Goal: Task Accomplishment & Management: Manage account settings

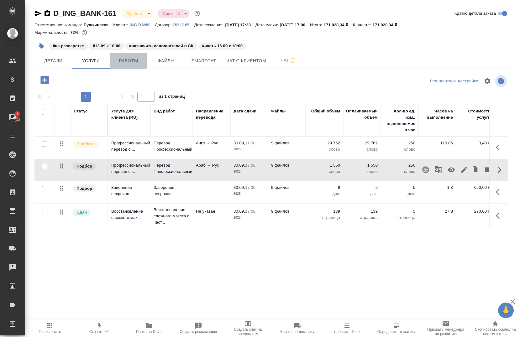
click at [130, 62] on span "Работы" at bounding box center [128, 61] width 30 height 8
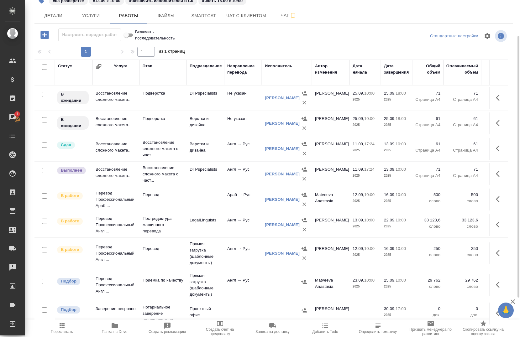
scroll to position [44, 0]
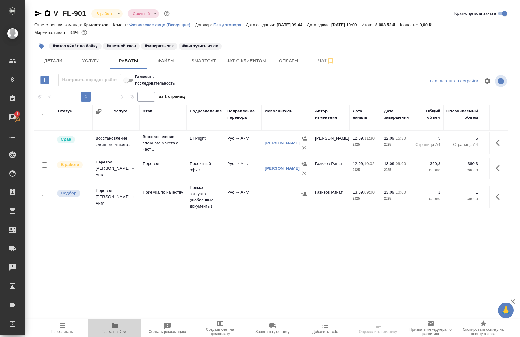
click at [120, 330] on span "Папка на Drive" at bounding box center [114, 328] width 45 height 12
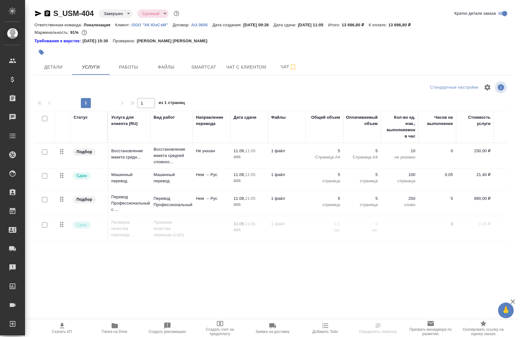
click at [156, 26] on p "ООО "ХК ЮэСэМ"" at bounding box center [152, 25] width 41 height 5
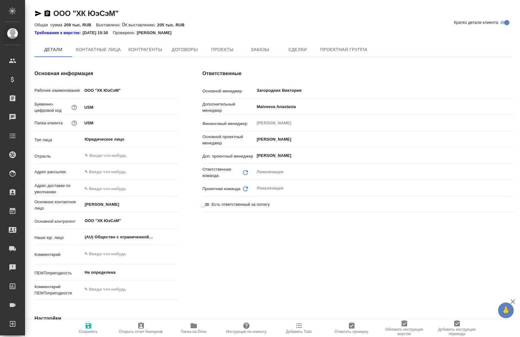
type textarea "x"
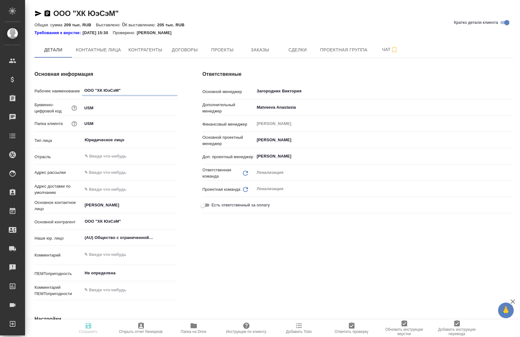
type textarea "x"
click at [262, 51] on span "Заказы" at bounding box center [260, 50] width 30 height 8
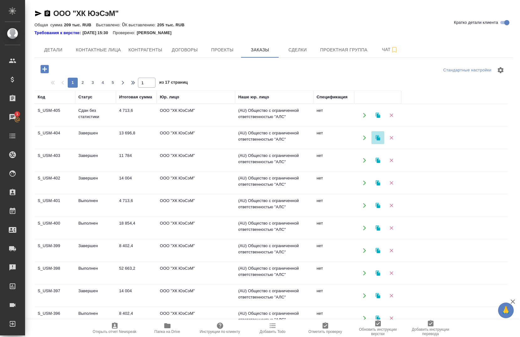
click at [378, 139] on icon "button" at bounding box center [378, 137] width 4 height 5
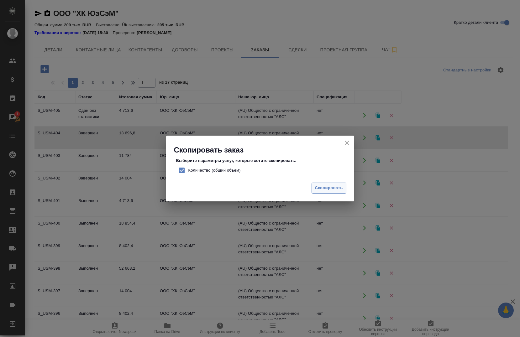
click at [325, 189] on span "Скопировать" at bounding box center [329, 188] width 28 height 7
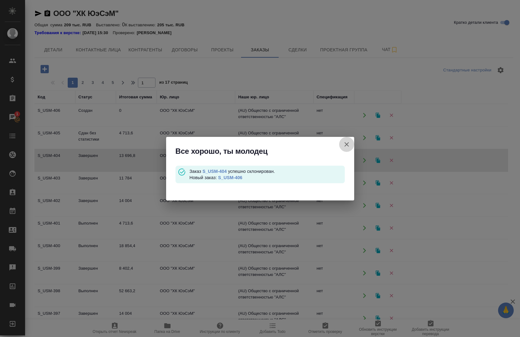
click at [346, 145] on icon "button" at bounding box center [347, 144] width 4 height 4
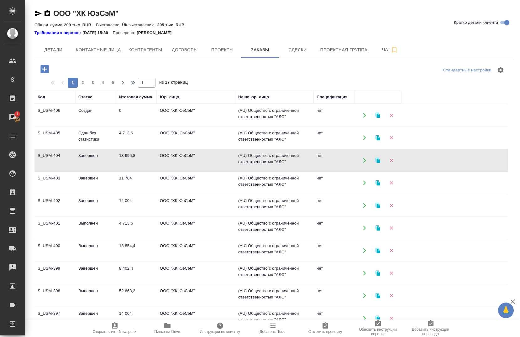
click at [59, 109] on td "S_USM-406" at bounding box center [54, 115] width 41 height 22
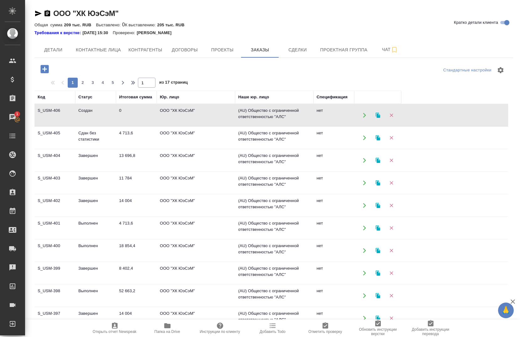
click at [362, 115] on icon "button" at bounding box center [365, 116] width 6 height 6
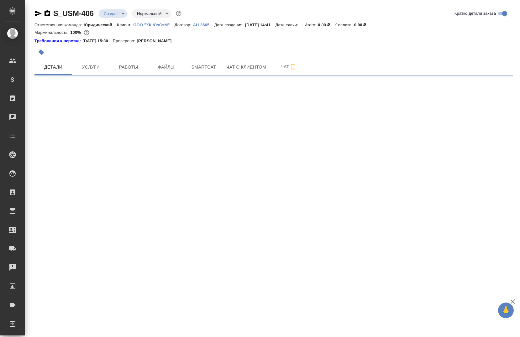
select select "RU"
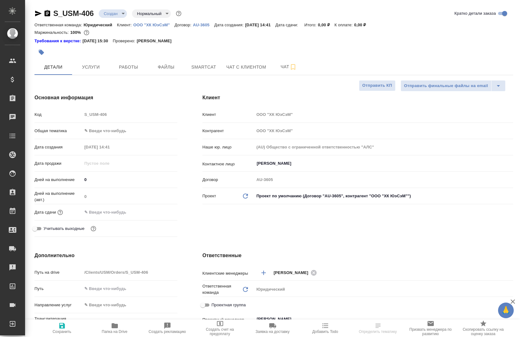
type textarea "x"
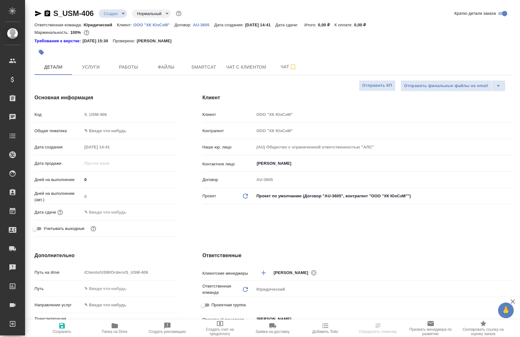
type textarea "x"
click at [112, 15] on body "🙏 .cls-1 fill:#fff; AWATERA [PERSON_NAME] Спецификации Заказы Чаты Todo Проекты…" at bounding box center [260, 168] width 520 height 337
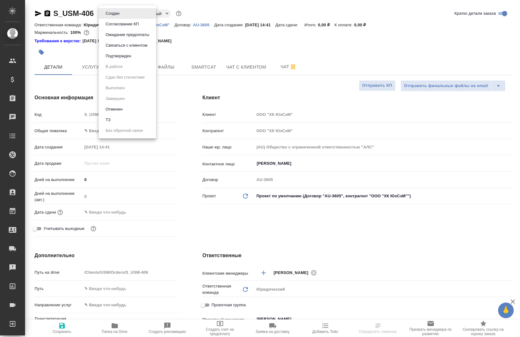
click at [134, 54] on li "Подтвержден" at bounding box center [127, 56] width 57 height 11
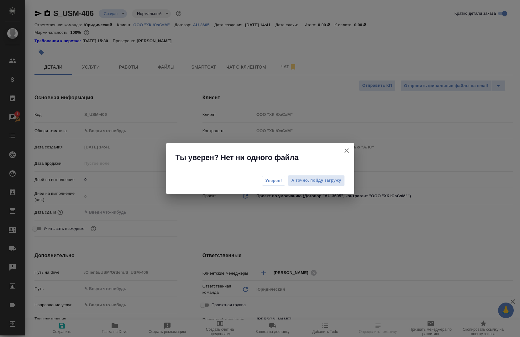
click at [269, 181] on span "Уверен!" at bounding box center [274, 181] width 17 height 6
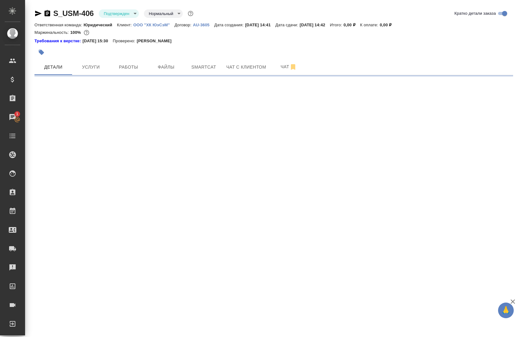
click at [157, 15] on body "🙏 .cls-1 fill:#fff; AWATERA [PERSON_NAME] Спецификации Заказы 1 Чаты Todo Проек…" at bounding box center [260, 168] width 520 height 337
select select "RU"
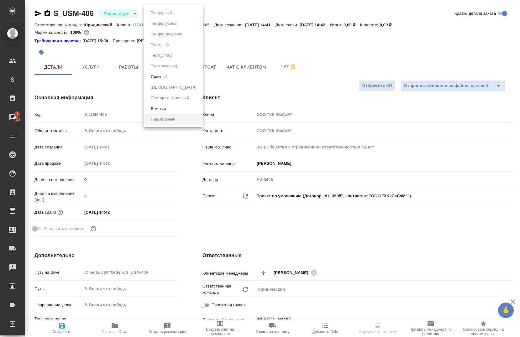
type textarea "x"
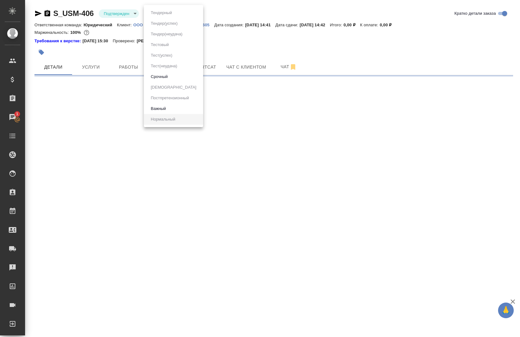
select select "RU"
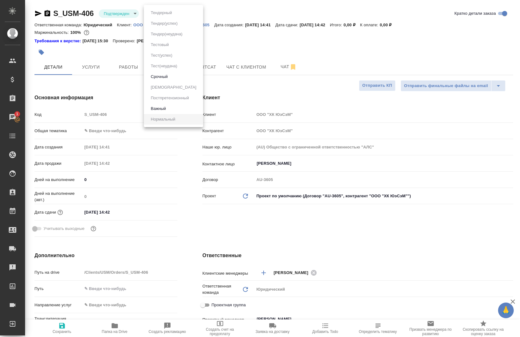
type textarea "x"
click at [169, 77] on button "Срочный" at bounding box center [159, 76] width 21 height 7
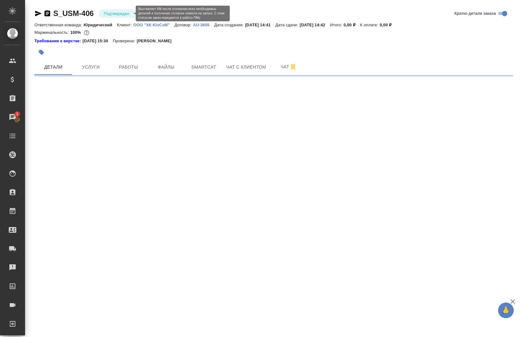
click at [121, 19] on div "S_USM-406 Подтвержден confirmed Срочный urgent Кратко детали заказа" at bounding box center [273, 14] width 479 height 13
select select "RU"
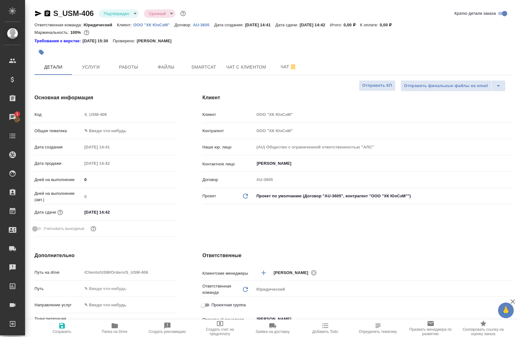
type textarea "x"
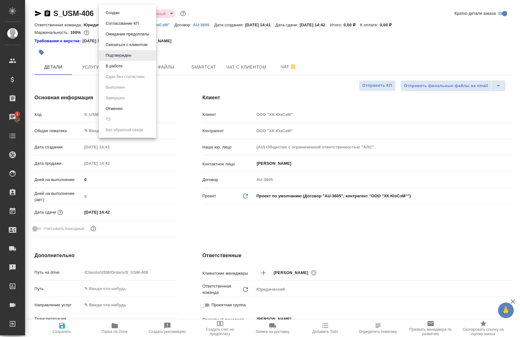
click at [120, 17] on body "🙏 .cls-1 fill:#fff; AWATERA Chernova Anna Клиенты Спецификации Заказы 1 Чаты To…" at bounding box center [260, 168] width 520 height 337
click at [115, 63] on button "В работе" at bounding box center [114, 66] width 21 height 7
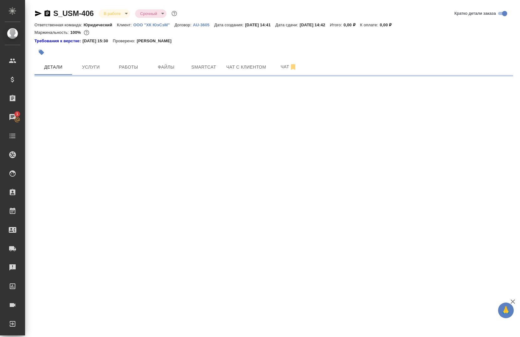
click at [158, 18] on div "S_USM-406 В работе inProgress Срочный urgent" at bounding box center [106, 13] width 144 height 10
select select "RU"
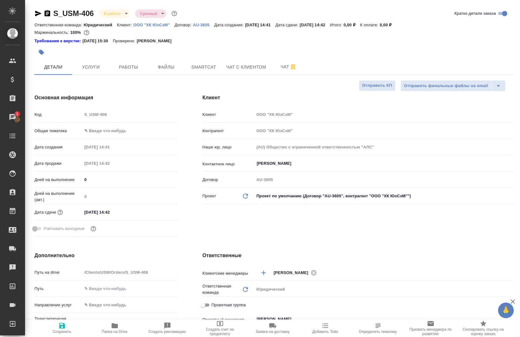
type textarea "x"
click at [157, 17] on body "🙏 .cls-1 fill:#fff; AWATERA Chernova Anna Клиенты Спецификации Заказы 1 Чаты To…" at bounding box center [260, 168] width 520 height 337
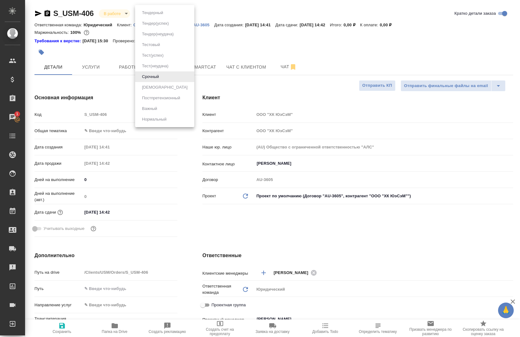
click at [251, 48] on div at bounding box center [260, 168] width 520 height 337
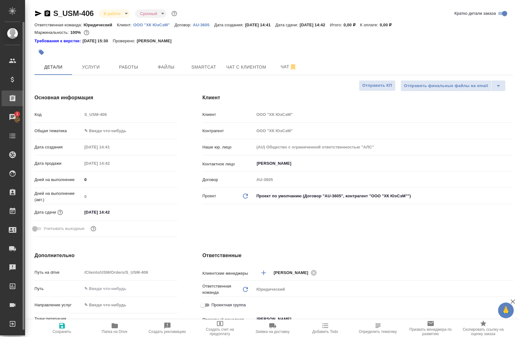
type textarea "x"
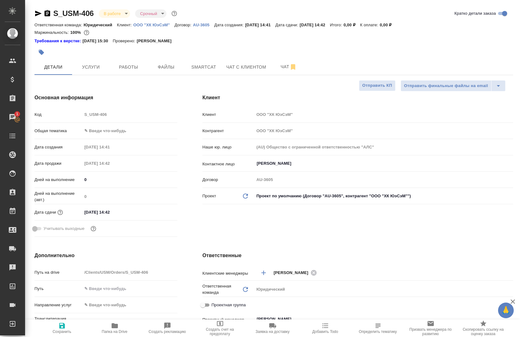
type textarea "x"
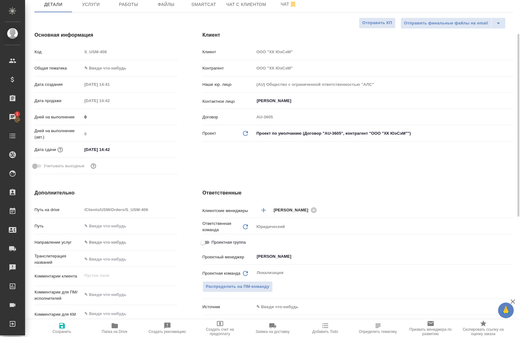
scroll to position [125, 0]
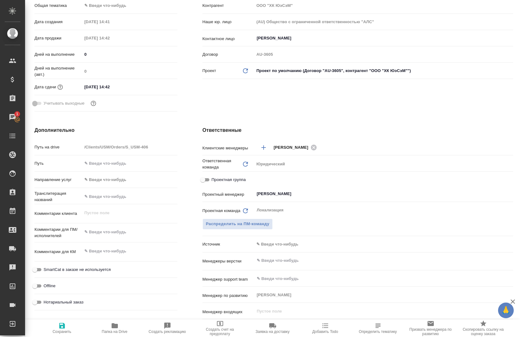
click at [121, 88] on input "[DATE] 14:42" at bounding box center [109, 86] width 55 height 9
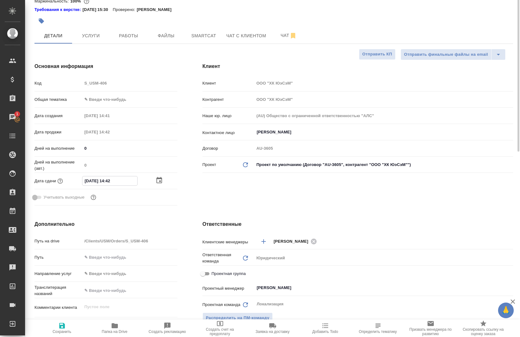
scroll to position [0, 0]
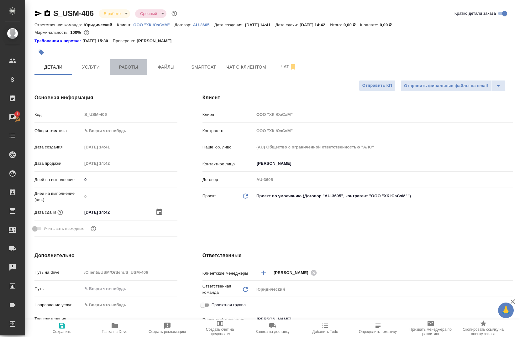
click at [124, 71] on span "Работы" at bounding box center [128, 67] width 30 height 8
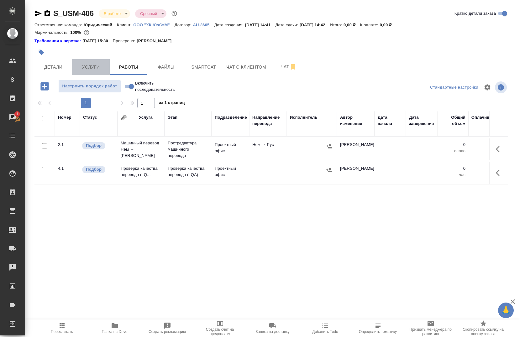
click at [102, 71] on button "Услуги" at bounding box center [91, 67] width 38 height 16
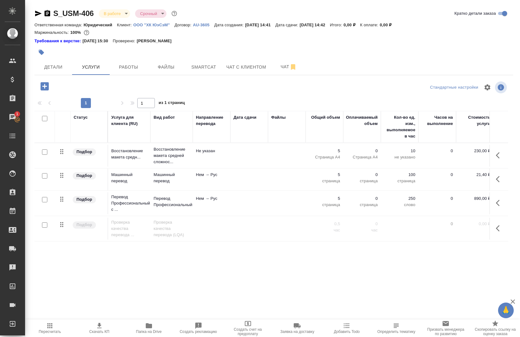
click at [46, 121] on div at bounding box center [43, 118] width 11 height 9
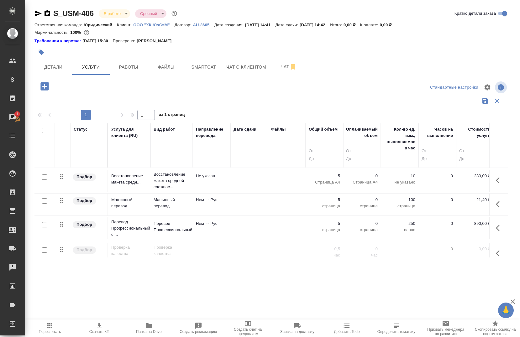
click at [45, 131] on input "checkbox" at bounding box center [44, 130] width 5 height 5
checkbox input "true"
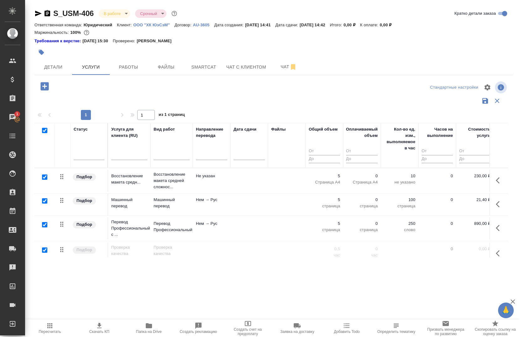
checkbox input "true"
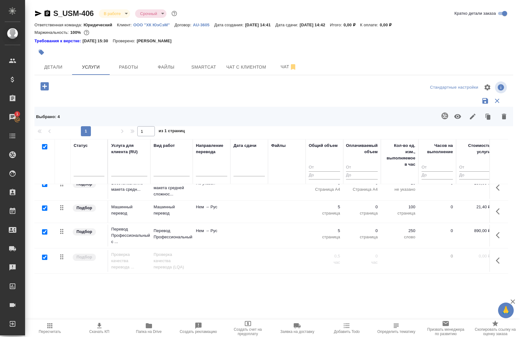
scroll to position [14, 0]
click at [508, 117] on icon "button" at bounding box center [504, 117] width 8 height 8
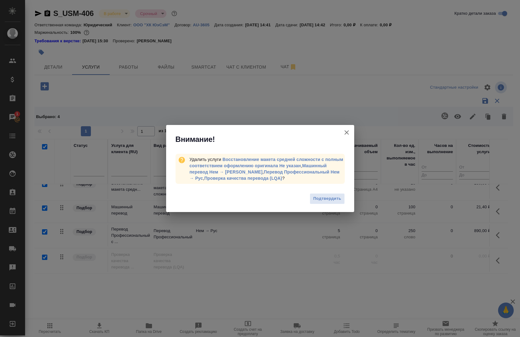
click at [346, 133] on icon "button" at bounding box center [347, 133] width 8 height 8
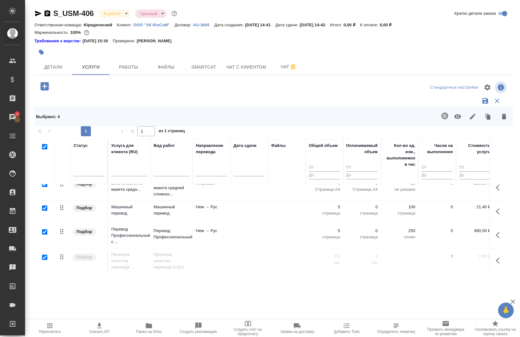
click at [505, 115] on icon "button" at bounding box center [504, 117] width 4 height 6
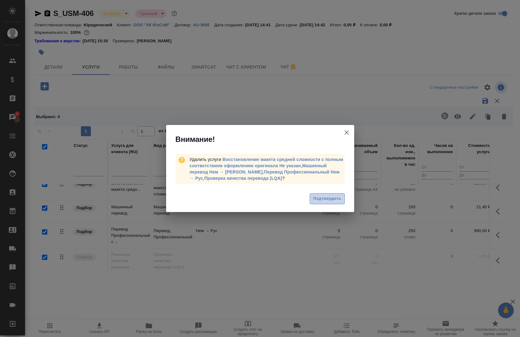
click at [330, 199] on span "Подтвердить" at bounding box center [327, 198] width 28 height 7
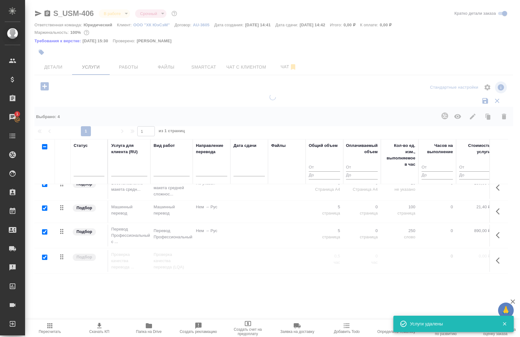
checkbox input "false"
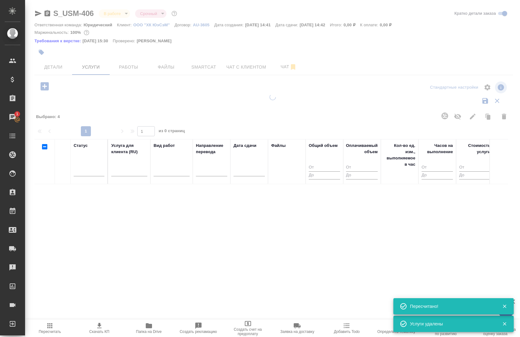
scroll to position [0, 0]
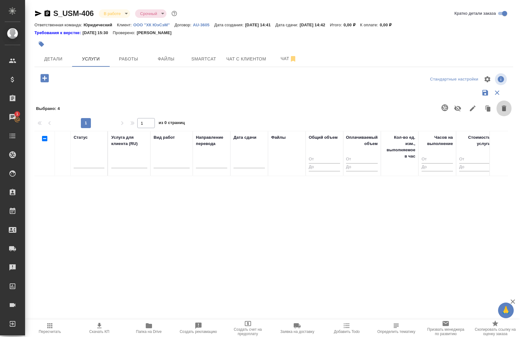
click at [506, 110] on icon "button" at bounding box center [504, 109] width 8 height 8
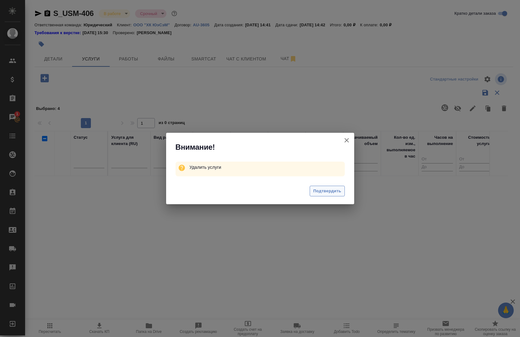
click at [323, 190] on span "Подтвердить" at bounding box center [327, 191] width 28 height 7
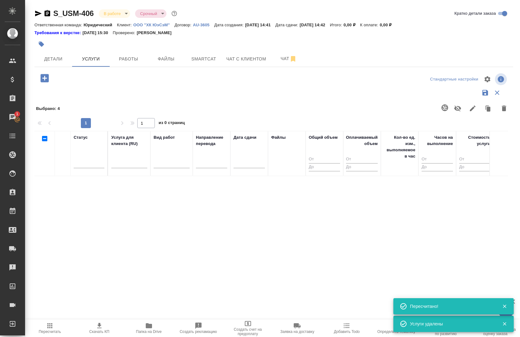
click at [45, 78] on icon "button" at bounding box center [44, 78] width 11 height 11
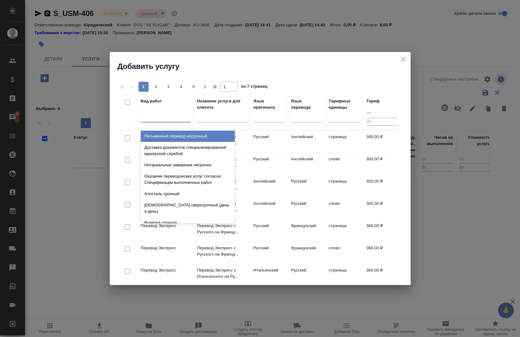
click at [152, 119] on div at bounding box center [166, 116] width 50 height 9
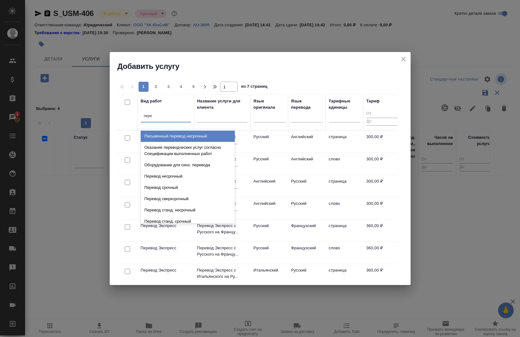
type input "пере"
click at [406, 60] on icon "close" at bounding box center [404, 59] width 8 height 8
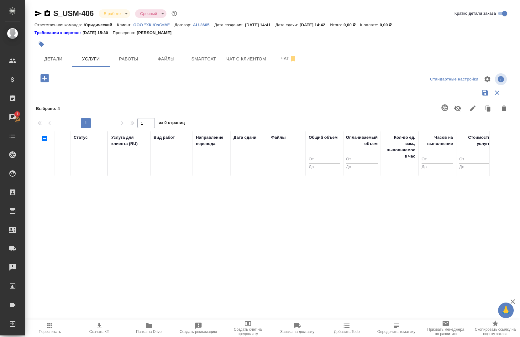
click at [45, 80] on icon "button" at bounding box center [44, 78] width 11 height 11
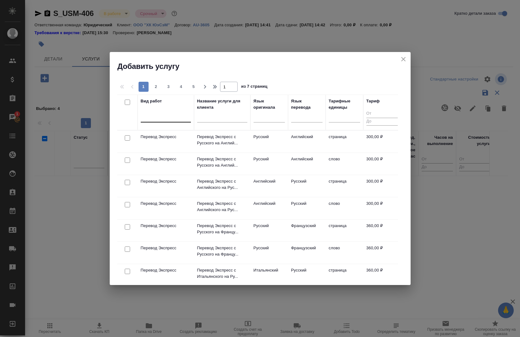
click at [154, 121] on div at bounding box center [166, 116] width 50 height 9
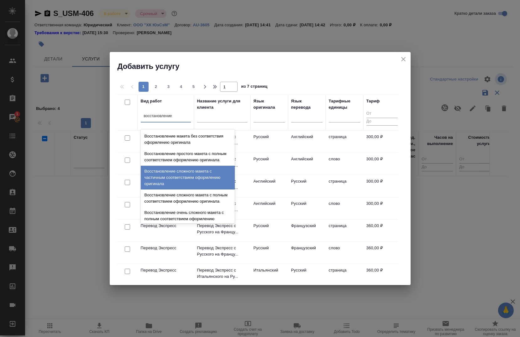
type input "восстановление"
click at [399, 59] on button "close" at bounding box center [403, 59] width 9 height 9
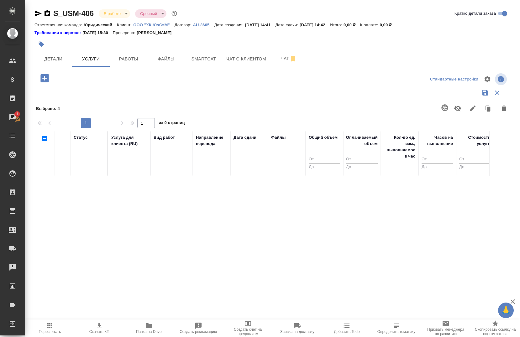
click at [45, 79] on icon "button" at bounding box center [44, 78] width 8 height 8
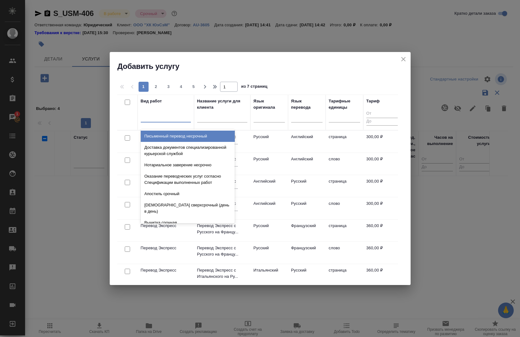
click at [162, 120] on div at bounding box center [166, 116] width 50 height 9
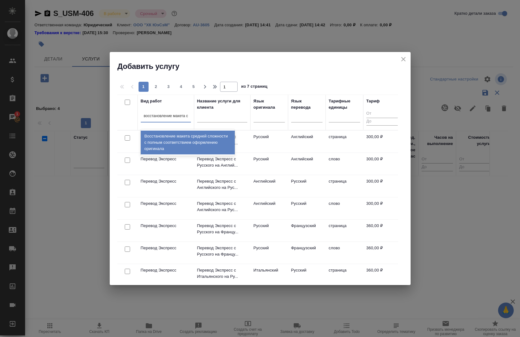
type input "восстановление макета ср"
click at [176, 137] on div "Восстановление макета средней сложности с полным соответствием оформлению ориги…" at bounding box center [188, 143] width 94 height 24
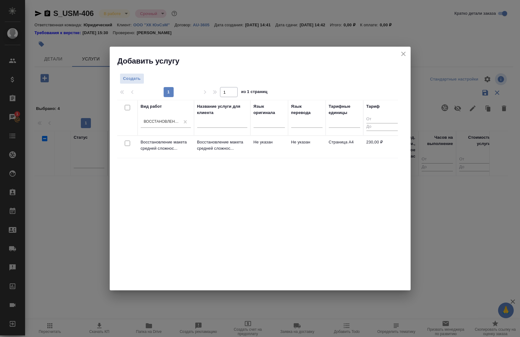
click at [130, 142] on div at bounding box center [127, 143] width 14 height 9
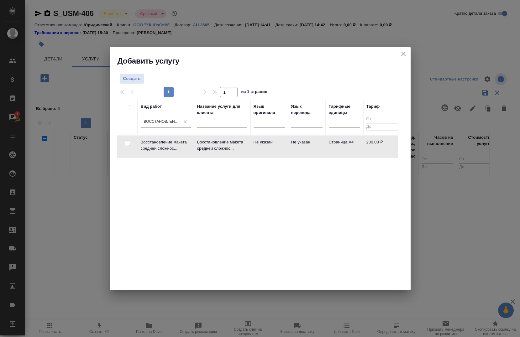
click at [129, 143] on input "checkbox" at bounding box center [127, 143] width 5 height 5
checkbox input "true"
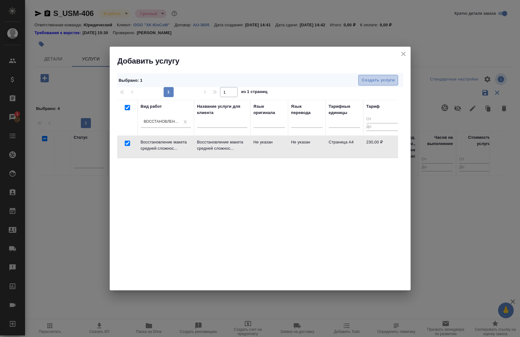
click at [388, 78] on span "Создать услуги" at bounding box center [378, 80] width 33 height 7
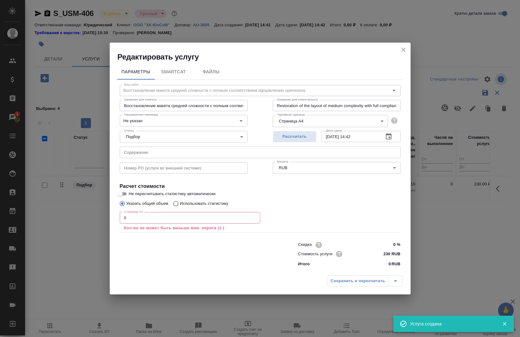
click at [147, 218] on input "0" at bounding box center [190, 217] width 140 height 11
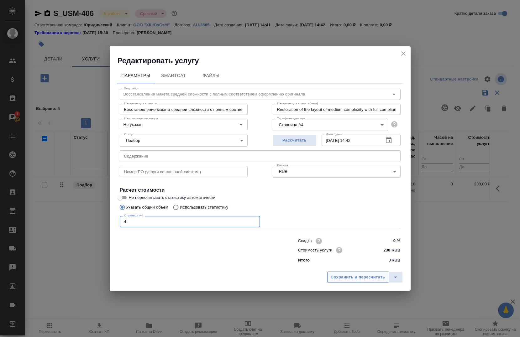
type input "4"
drag, startPoint x: 363, startPoint y: 277, endPoint x: 361, endPoint y: 273, distance: 3.7
click at [363, 276] on span "Сохранить и пересчитать" at bounding box center [358, 277] width 55 height 7
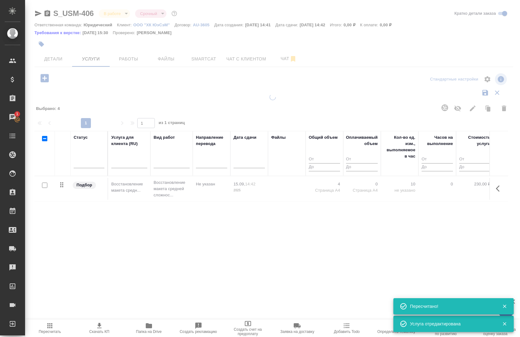
type input "normal"
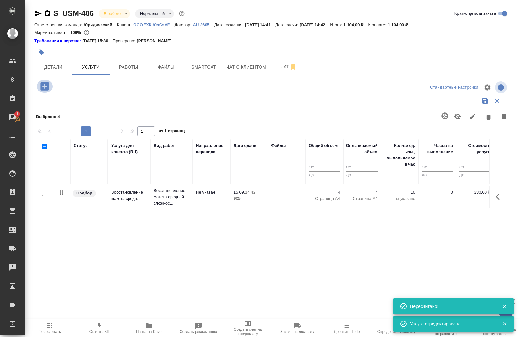
click at [41, 87] on icon "button" at bounding box center [44, 86] width 8 height 8
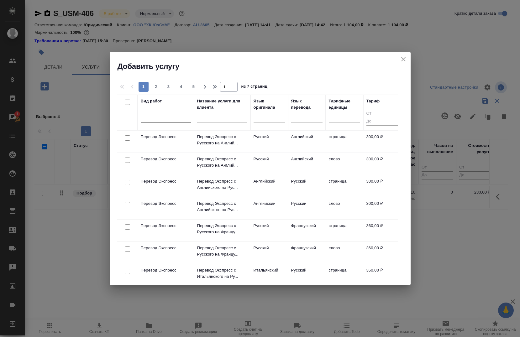
click at [173, 118] on div at bounding box center [166, 116] width 50 height 9
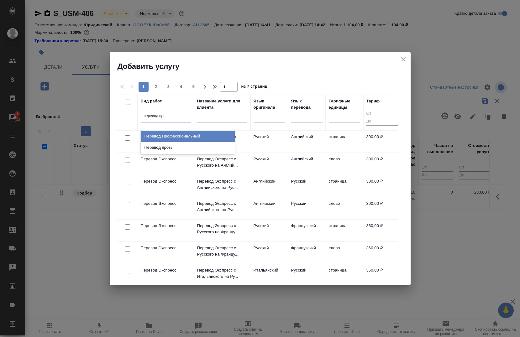
type input "перевод проф"
click at [204, 137] on div "Перевод Профессиональный" at bounding box center [188, 136] width 94 height 11
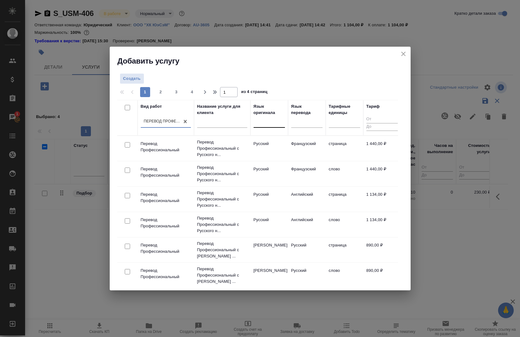
click at [283, 124] on div at bounding box center [269, 121] width 31 height 9
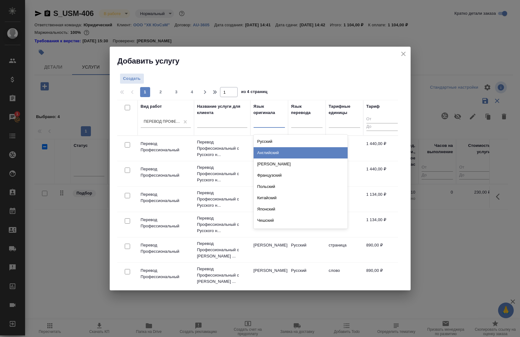
click at [275, 151] on div "Английский" at bounding box center [301, 152] width 94 height 11
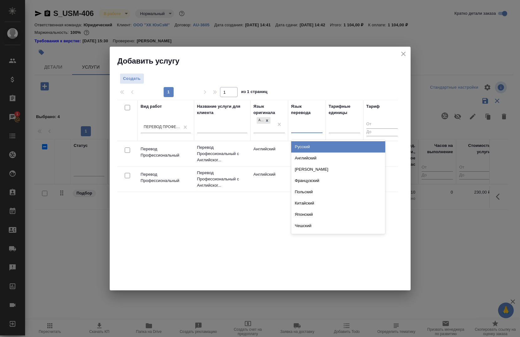
click at [300, 124] on div at bounding box center [306, 127] width 31 height 9
click at [307, 145] on div "Русский" at bounding box center [338, 146] width 94 height 11
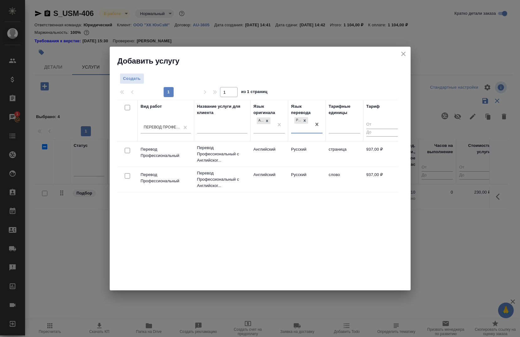
click at [129, 152] on input "checkbox" at bounding box center [127, 150] width 5 height 5
checkbox input "true"
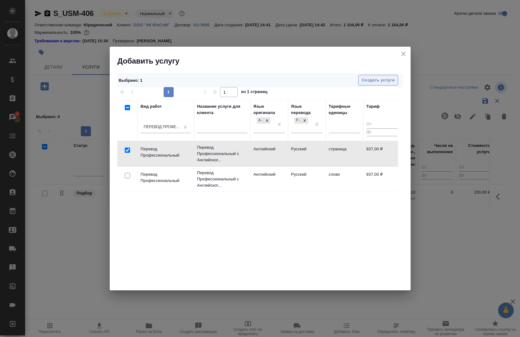
click at [371, 77] on button "Создать услуги" at bounding box center [378, 80] width 40 height 11
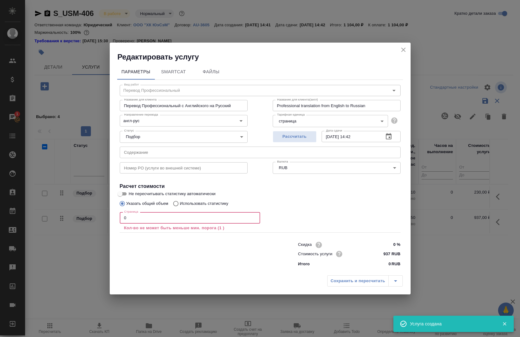
click at [187, 219] on input "0" at bounding box center [190, 217] width 140 height 11
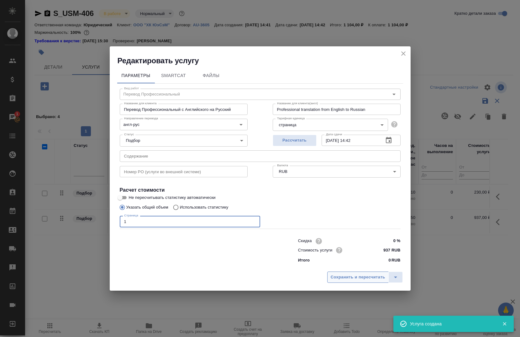
type input "1"
click at [356, 272] on button "Сохранить и пересчитать" at bounding box center [357, 277] width 61 height 11
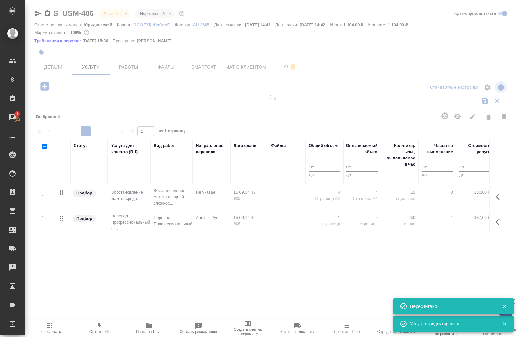
type input "urgent"
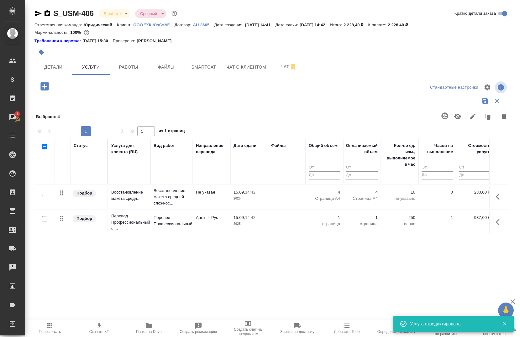
click at [504, 323] on icon "button" at bounding box center [505, 324] width 6 height 6
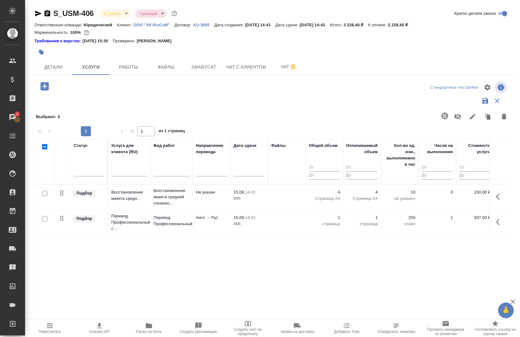
click at [505, 220] on button "button" at bounding box center [499, 222] width 15 height 15
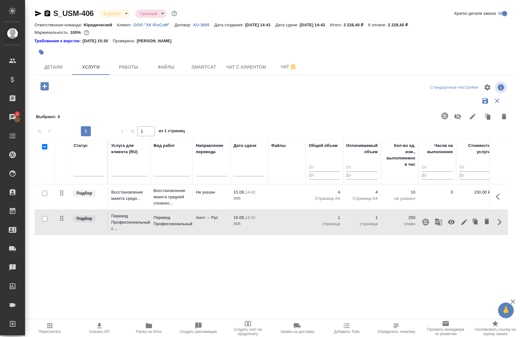
click at [461, 220] on icon "button" at bounding box center [465, 223] width 8 height 8
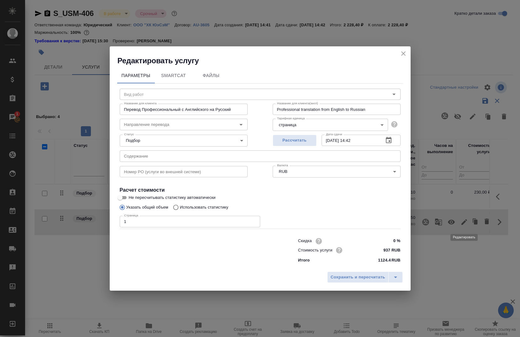
type input "Перевод Профессиональный"
type input "англ-рус"
click at [163, 224] on input "1" at bounding box center [190, 221] width 140 height 11
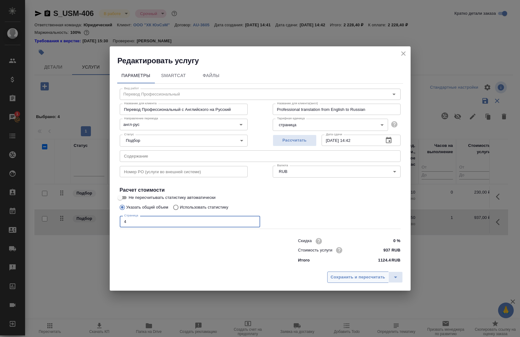
type input "4"
click at [349, 275] on span "Сохранить и пересчитать" at bounding box center [358, 277] width 55 height 7
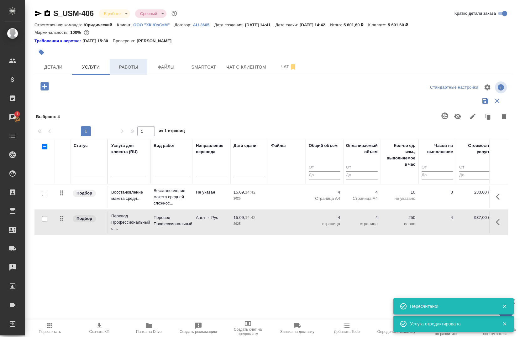
click at [127, 73] on button "Работы" at bounding box center [129, 67] width 38 height 16
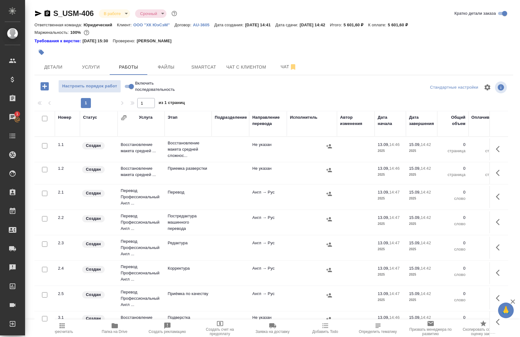
click at [130, 92] on label "Включить последовательность" at bounding box center [155, 86] width 64 height 13
click at [130, 90] on input "Включить последовательность" at bounding box center [131, 87] width 23 height 8
checkbox input "true"
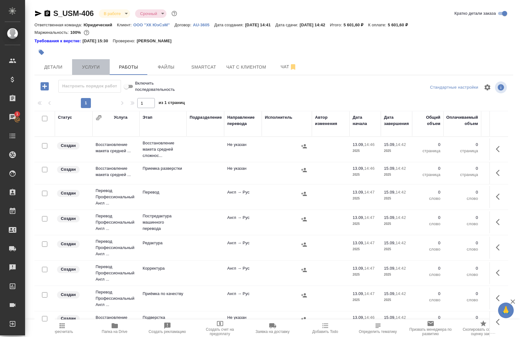
click at [91, 68] on span "Услуги" at bounding box center [91, 67] width 30 height 8
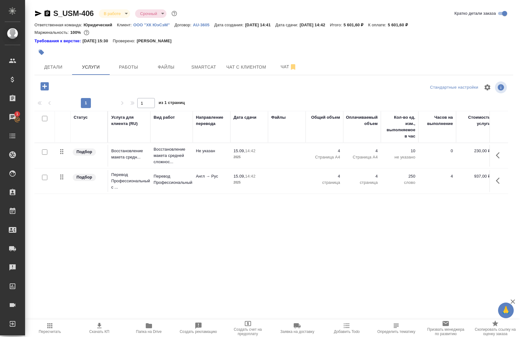
click at [149, 331] on span "Папка на Drive" at bounding box center [149, 332] width 26 height 4
click at [132, 74] on button "Работы" at bounding box center [129, 67] width 38 height 16
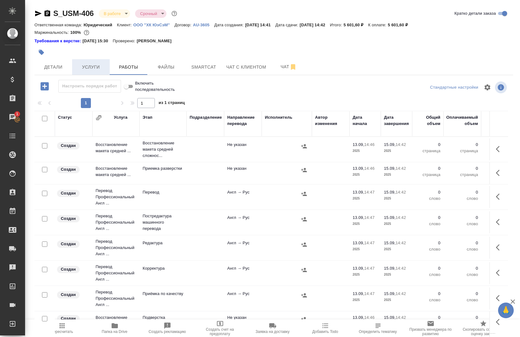
click at [82, 64] on span "Услуги" at bounding box center [91, 67] width 30 height 8
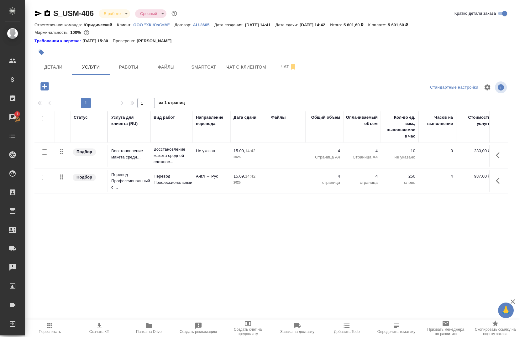
drag, startPoint x: 45, startPoint y: 179, endPoint x: 50, endPoint y: 176, distance: 6.5
click at [45, 178] on input "checkbox" at bounding box center [44, 177] width 5 height 5
checkbox input "true"
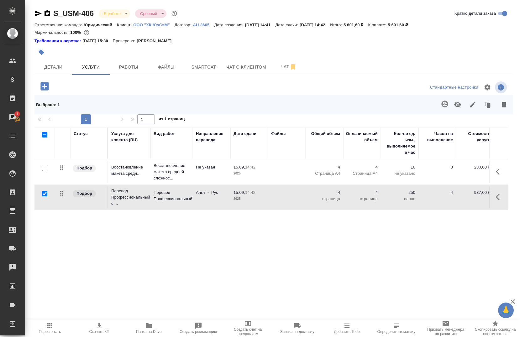
click at [449, 108] on button "button" at bounding box center [444, 104] width 15 height 15
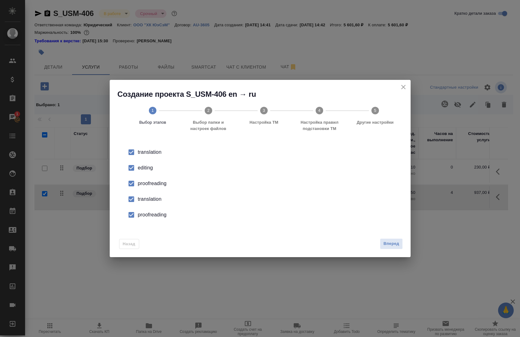
click at [141, 168] on div "editing" at bounding box center [267, 168] width 258 height 8
click at [147, 182] on div "proofreading" at bounding box center [267, 184] width 258 height 8
click at [401, 84] on icon "close" at bounding box center [404, 87] width 8 height 8
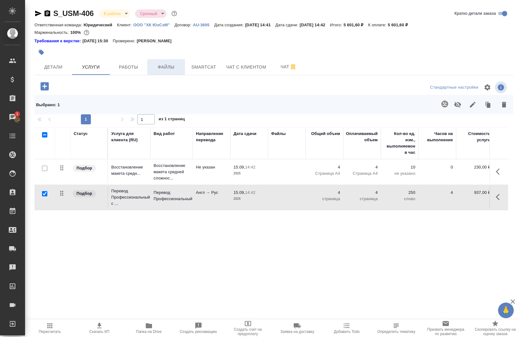
click at [155, 68] on span "Файлы" at bounding box center [166, 67] width 30 height 8
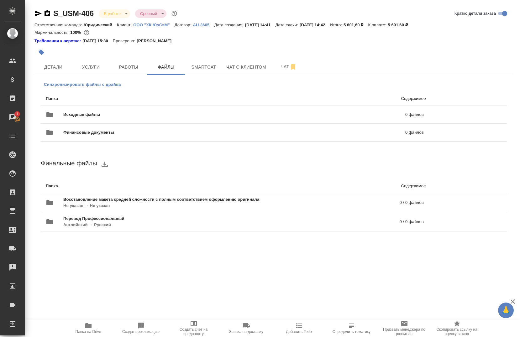
click at [79, 87] on span "Синхронизировать файлы с драйва" at bounding box center [82, 85] width 77 height 6
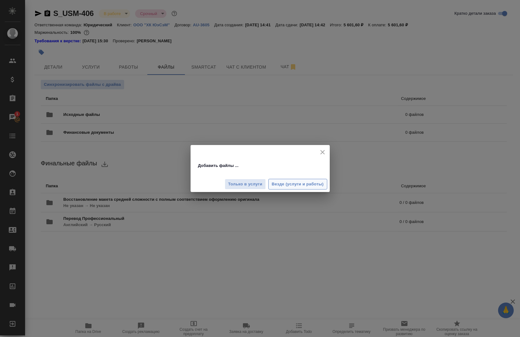
click at [289, 187] on span "Везде (услуги и работы)" at bounding box center [298, 184] width 52 height 7
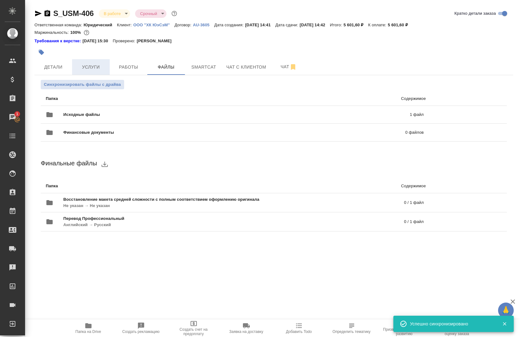
click at [82, 68] on span "Услуги" at bounding box center [91, 67] width 30 height 8
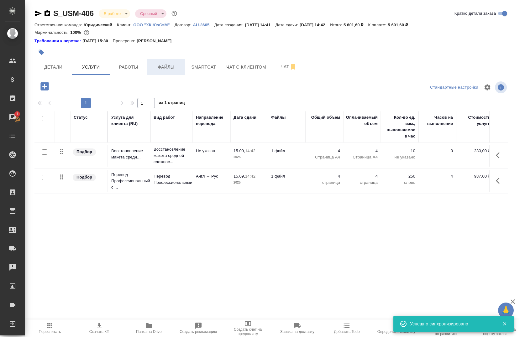
click at [185, 64] on button "Файлы" at bounding box center [166, 67] width 38 height 16
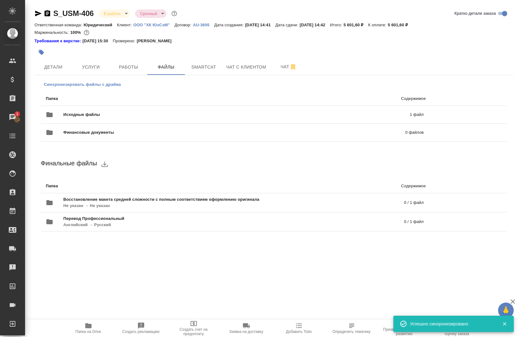
click at [98, 85] on span "Синхронизировать файлы с драйва" at bounding box center [82, 85] width 77 height 6
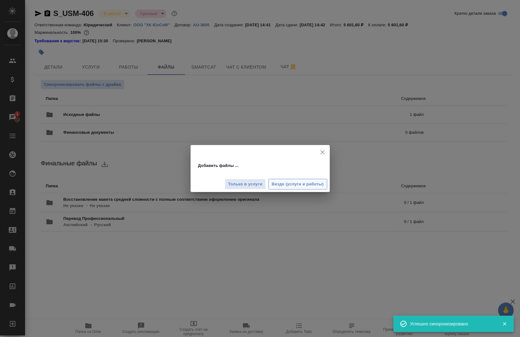
click at [301, 186] on span "Везде (услуги и работы)" at bounding box center [298, 184] width 52 height 7
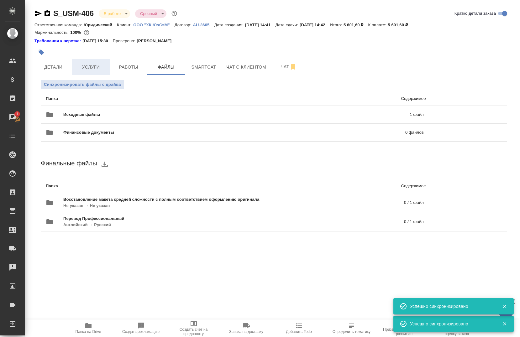
click at [84, 67] on span "Услуги" at bounding box center [91, 67] width 30 height 8
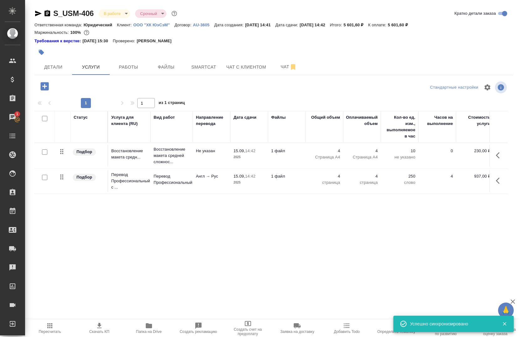
click at [45, 178] on input "checkbox" at bounding box center [44, 177] width 5 height 5
checkbox input "true"
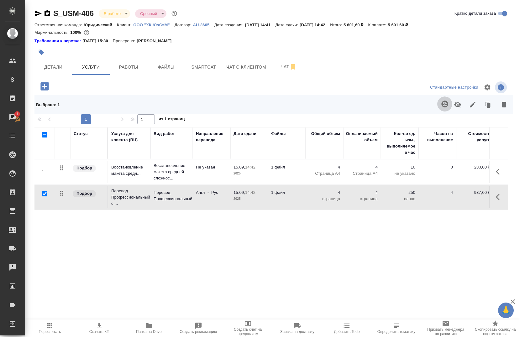
click at [442, 103] on icon "button" at bounding box center [444, 104] width 7 height 7
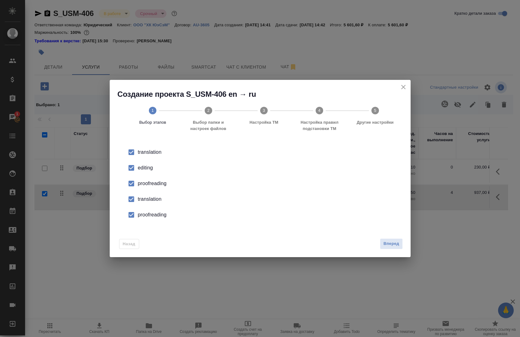
click at [146, 172] on li "editing" at bounding box center [260, 168] width 281 height 16
click at [142, 186] on div "proofreading" at bounding box center [267, 184] width 258 height 8
click at [140, 198] on div "translation" at bounding box center [267, 200] width 258 height 8
click at [140, 214] on div "proofreading" at bounding box center [267, 215] width 258 height 8
click at [393, 242] on span "Вперед" at bounding box center [391, 243] width 16 height 7
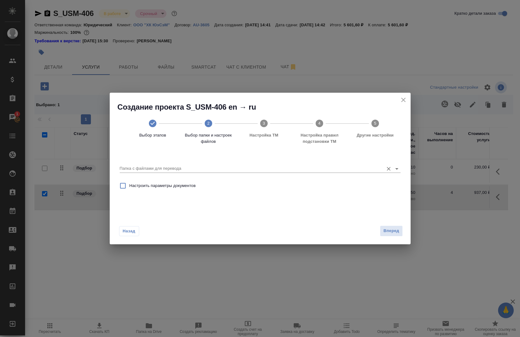
click at [179, 166] on input "Папка с файлами для перевода" at bounding box center [250, 169] width 261 height 8
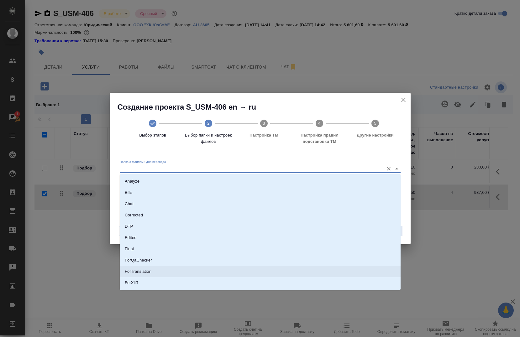
click at [160, 272] on li "ForTranslation" at bounding box center [260, 271] width 281 height 11
type input "ForTranslation"
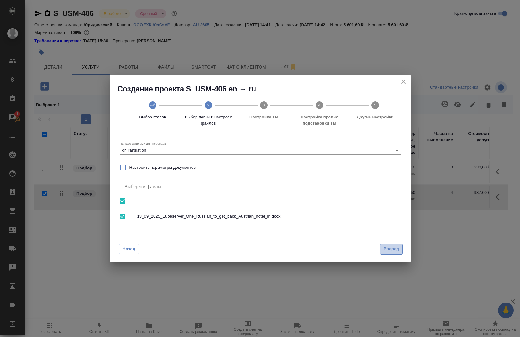
click at [393, 251] on span "Вперед" at bounding box center [391, 249] width 16 height 7
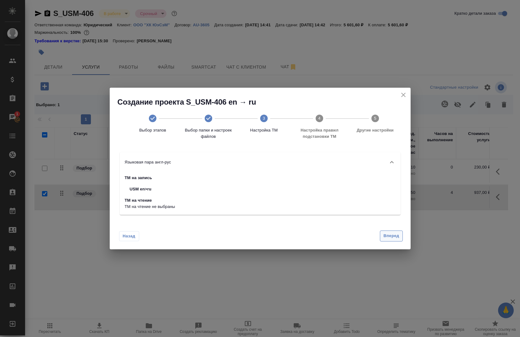
click at [393, 234] on span "Вперед" at bounding box center [391, 236] width 16 height 7
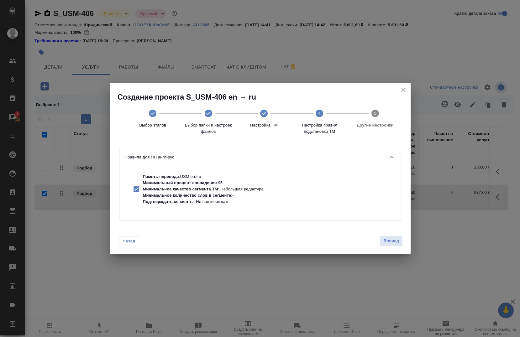
click at [381, 235] on div "Назад Вперед" at bounding box center [260, 239] width 301 height 29
click at [392, 239] on span "Вперед" at bounding box center [391, 241] width 16 height 7
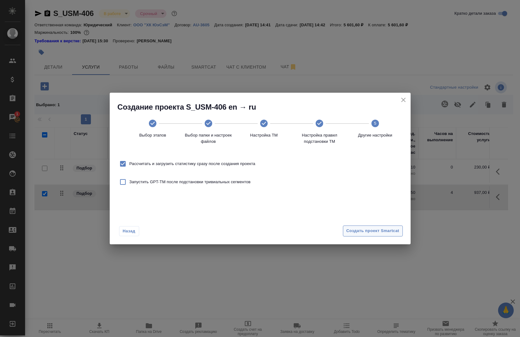
click at [373, 230] on span "Создать проект Smartcat" at bounding box center [372, 231] width 53 height 7
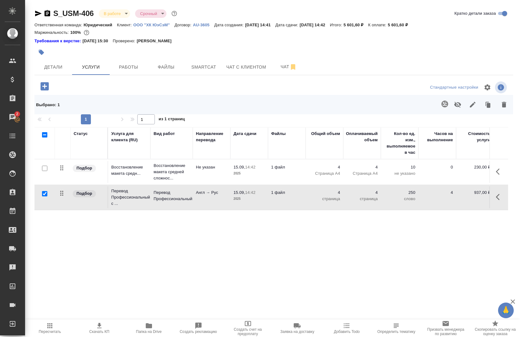
click at [136, 76] on div "S_USM-406 В работе inProgress Срочный urgent Кратко детали заказа Ответственная…" at bounding box center [274, 139] width 486 height 278
click at [135, 68] on span "Работы" at bounding box center [128, 67] width 30 height 8
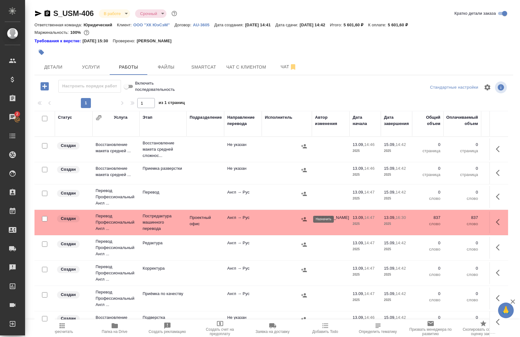
click at [303, 219] on icon "button" at bounding box center [304, 219] width 6 height 6
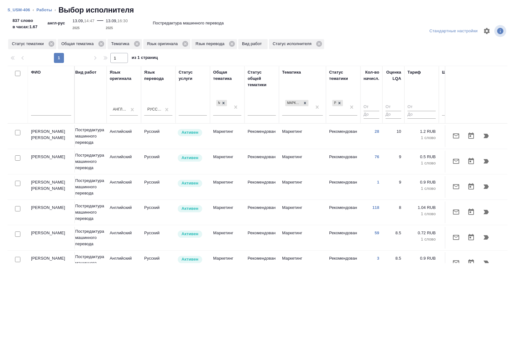
scroll to position [0, 372]
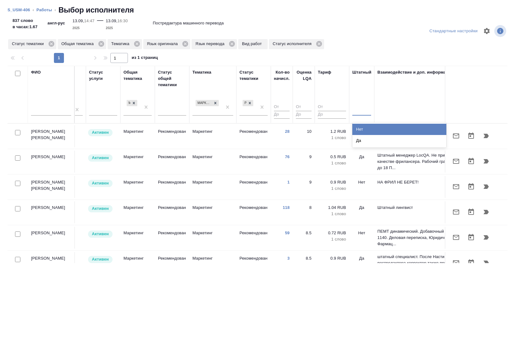
click at [359, 109] on div at bounding box center [361, 109] width 19 height 9
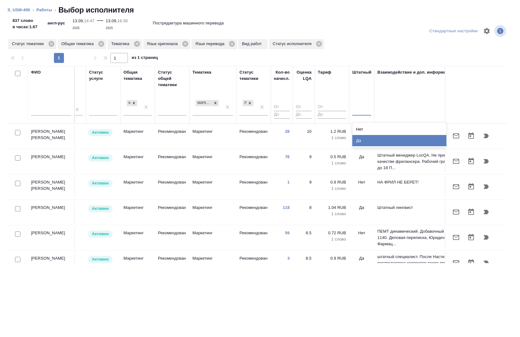
drag, startPoint x: 368, startPoint y: 140, endPoint x: 361, endPoint y: 138, distance: 6.8
click at [368, 140] on div "Да" at bounding box center [399, 140] width 94 height 11
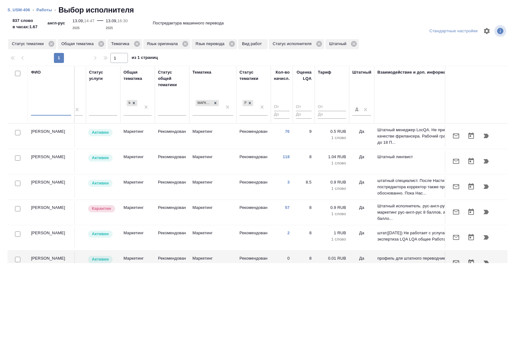
click at [55, 110] on input "text" at bounding box center [51, 112] width 40 height 8
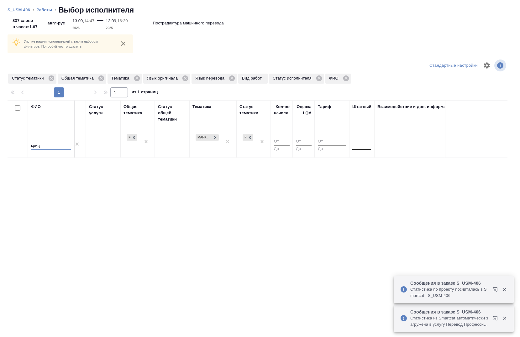
click at [55, 142] on input "криц" at bounding box center [51, 146] width 40 height 8
click at [360, 147] on div at bounding box center [361, 144] width 19 height 9
click at [358, 161] on div "Нет" at bounding box center [399, 163] width 94 height 11
click at [359, 146] on div "Нет" at bounding box center [358, 143] width 5 height 5
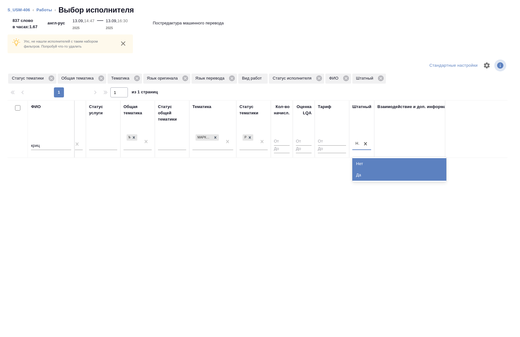
click at [364, 178] on div "Да" at bounding box center [399, 175] width 94 height 11
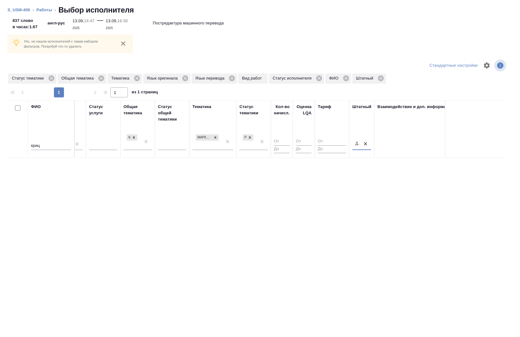
click at [61, 144] on input "криц" at bounding box center [51, 146] width 40 height 8
type input "крицк"
click at [378, 75] on icon at bounding box center [380, 78] width 7 height 7
click at [318, 79] on icon at bounding box center [319, 79] width 6 height 6
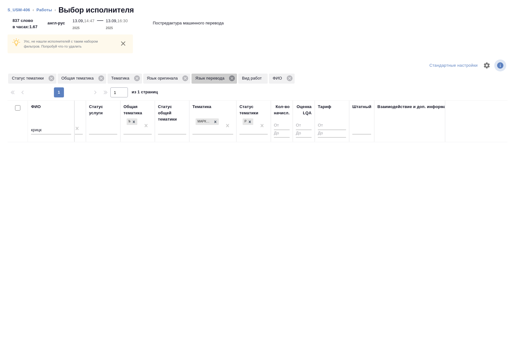
click at [230, 78] on icon at bounding box center [232, 79] width 6 height 6
click at [184, 79] on icon at bounding box center [185, 78] width 7 height 7
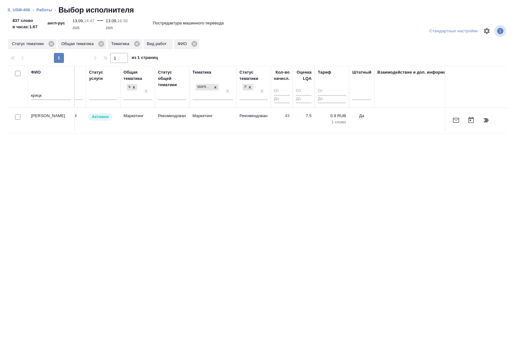
click at [17, 119] on input "checkbox" at bounding box center [17, 116] width 5 height 5
checkbox input "true"
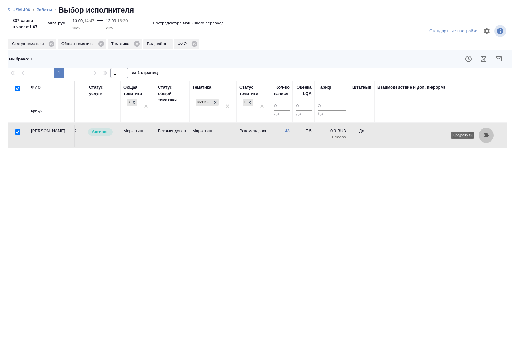
click at [487, 136] on icon "button" at bounding box center [486, 135] width 5 height 4
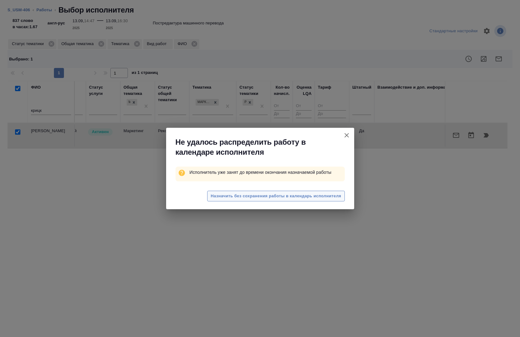
click at [323, 193] on span "Назначить без сохранения работы в календарь исполнителя" at bounding box center [276, 196] width 130 height 7
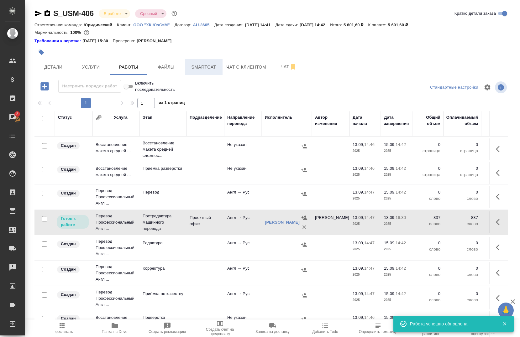
click at [205, 66] on span "Smartcat" at bounding box center [204, 67] width 30 height 8
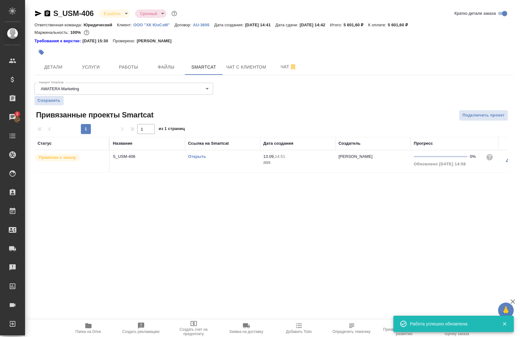
click at [200, 155] on link "Открыть" at bounding box center [197, 156] width 18 height 5
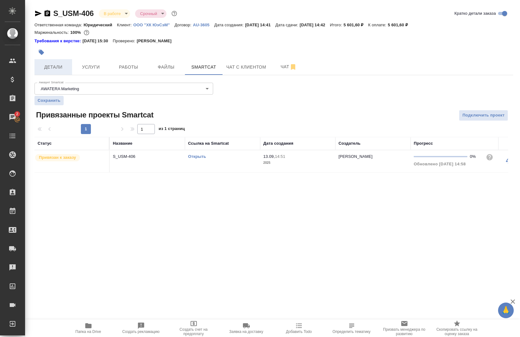
click at [62, 71] on button "Детали" at bounding box center [53, 67] width 38 height 16
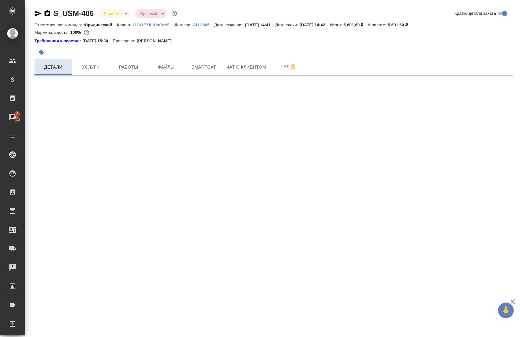
select select "RU"
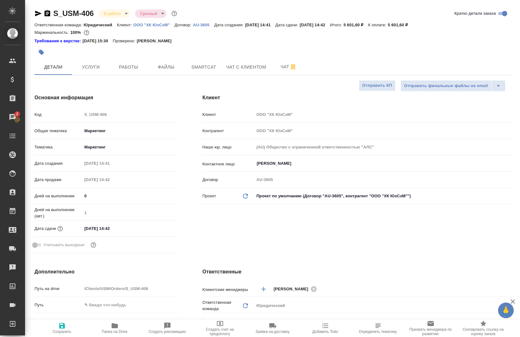
type textarea "x"
click at [125, 226] on input "15.09.2025 14:42" at bounding box center [109, 228] width 55 height 9
type input "15.09.2025 14:4_"
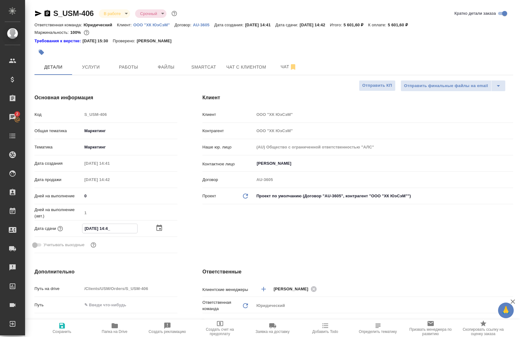
type textarea "x"
type input "15.09.2025 14:__"
type textarea "x"
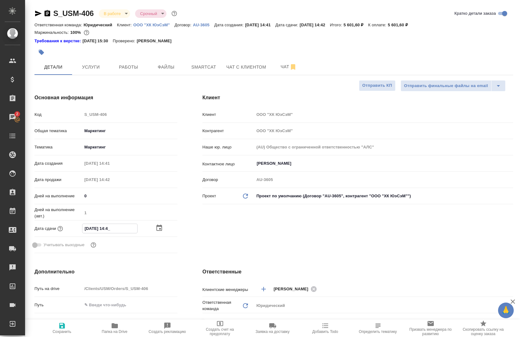
type textarea "x"
type input "15.09.2025 1_:__"
type textarea "x"
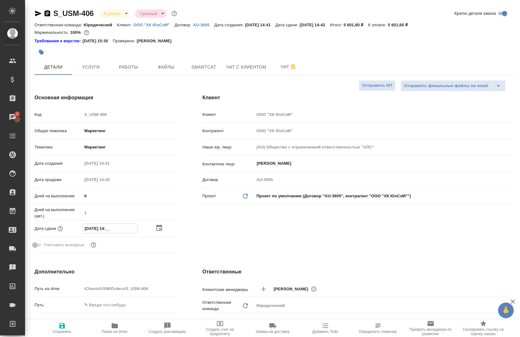
type textarea "x"
type input "15.09.2025 17:__"
type textarea "x"
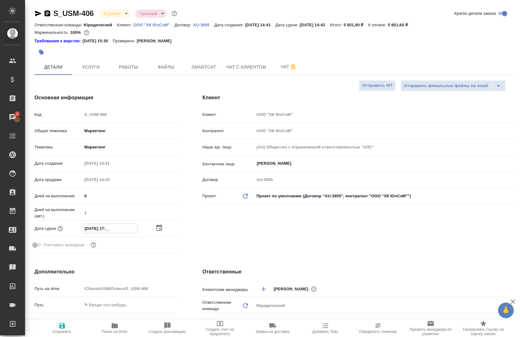
type input "15.09.2025 17:0_"
type textarea "x"
type input "15.09.2025 17:00"
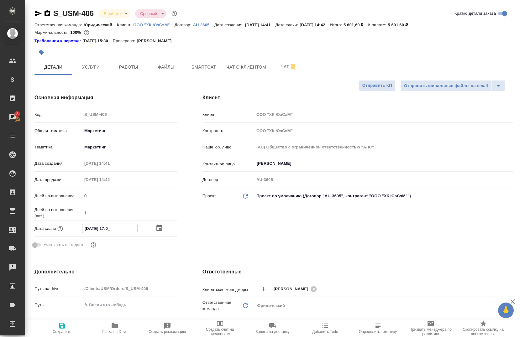
type textarea "x"
type input "15.09.2025 17:00"
click at [228, 245] on div "Клиент Клиент ООО "ХК ЮэСэМ" Контрагент ООО "ХК ЮэСэМ" Наше юр. лицо (AU) Общес…" at bounding box center [358, 175] width 336 height 187
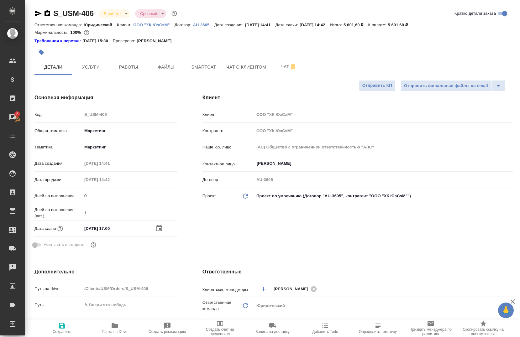
click at [65, 327] on icon "button" at bounding box center [62, 326] width 6 height 6
type textarea "x"
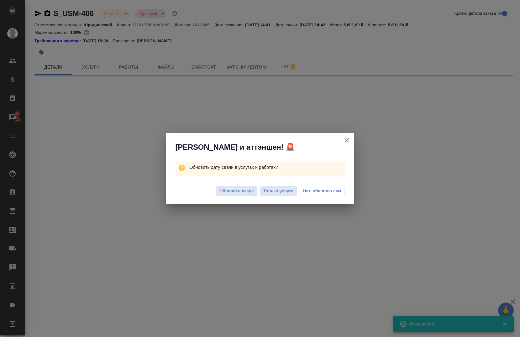
select select "RU"
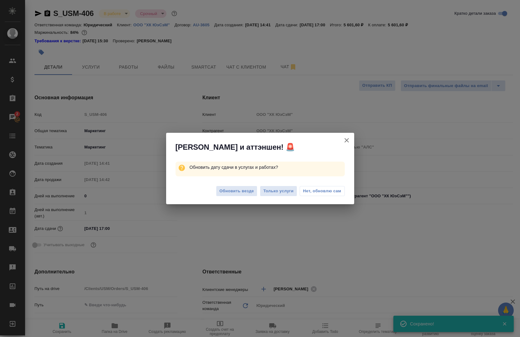
type textarea "x"
click at [333, 193] on span "Нет, обновлю сам" at bounding box center [322, 191] width 38 height 6
type textarea "x"
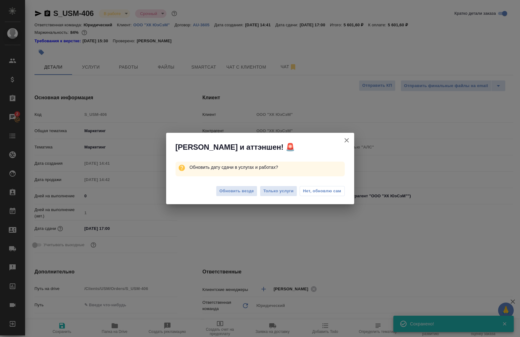
type textarea "x"
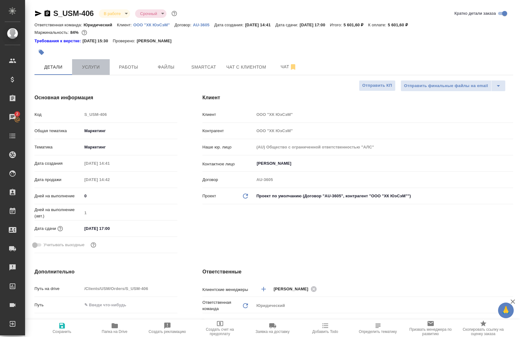
click at [85, 71] on button "Услуги" at bounding box center [91, 67] width 38 height 16
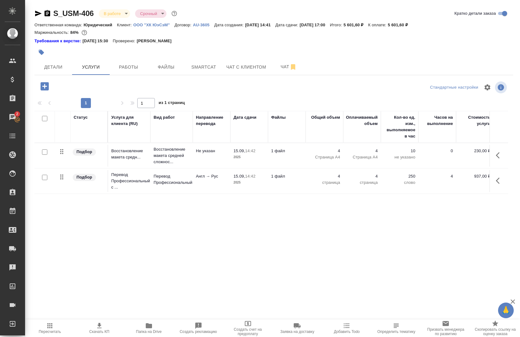
click at [496, 153] on icon "button" at bounding box center [500, 156] width 8 height 8
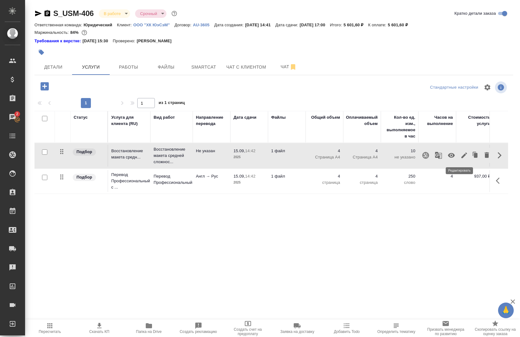
click at [461, 154] on icon "button" at bounding box center [465, 156] width 8 height 8
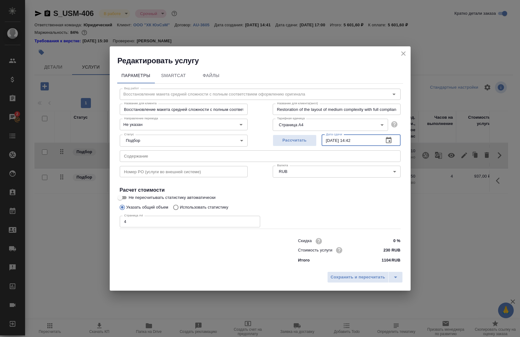
drag, startPoint x: 367, startPoint y: 144, endPoint x: 361, endPoint y: 139, distance: 7.8
click at [367, 144] on input "15.09.2025 14:42" at bounding box center [350, 140] width 57 height 11
type input "[DATE] 16:30"
drag, startPoint x: 359, startPoint y: 282, endPoint x: 351, endPoint y: 276, distance: 10.5
click at [359, 281] on button "Сохранить и пересчитать" at bounding box center [357, 277] width 61 height 11
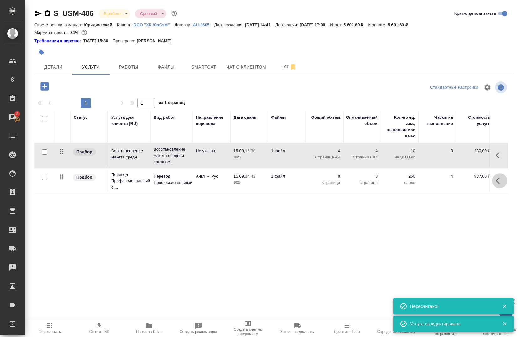
click at [499, 180] on button "button" at bounding box center [499, 180] width 15 height 15
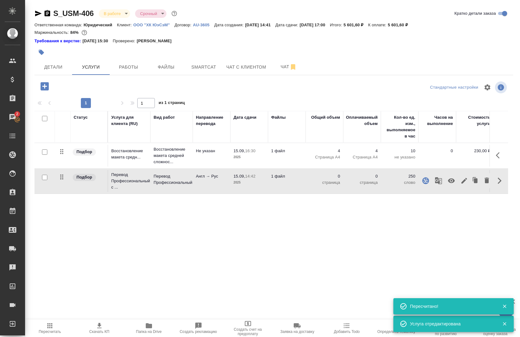
click at [465, 183] on button "button" at bounding box center [464, 180] width 11 height 15
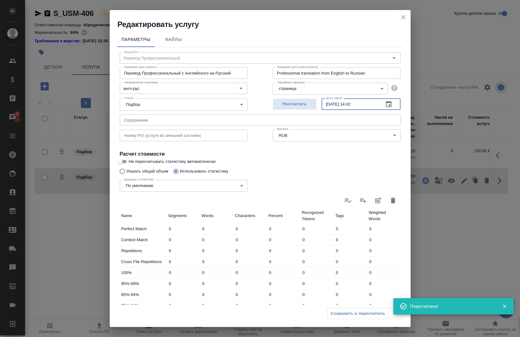
click at [356, 104] on input "15.09.2025 14:42" at bounding box center [350, 103] width 57 height 11
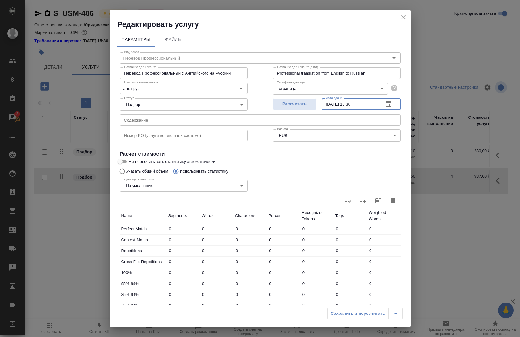
type input "[DATE] 16:30"
click at [369, 315] on div "Сохранить и пересчитать" at bounding box center [365, 313] width 76 height 11
click at [359, 312] on div "Сохранить и пересчитать" at bounding box center [365, 313] width 76 height 11
click at [391, 200] on icon "button" at bounding box center [393, 201] width 4 height 6
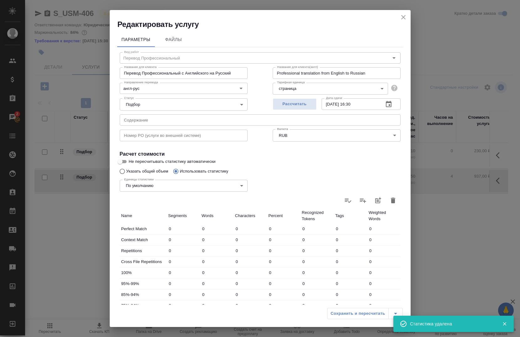
type input "0"
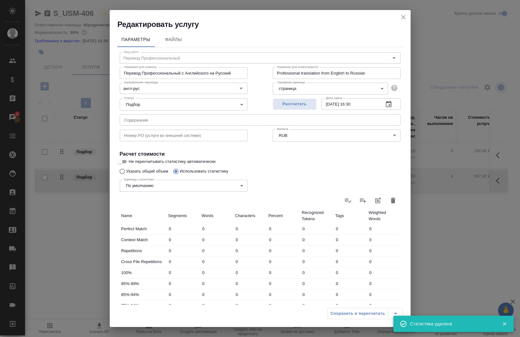
type input "0"
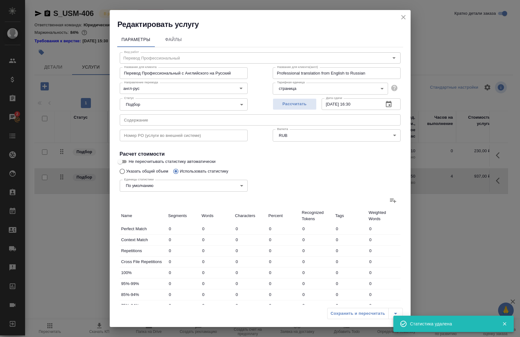
click at [341, 313] on div "Сохранить и пересчитать" at bounding box center [365, 313] width 76 height 11
click at [344, 315] on div "Сохранить и пересчитать" at bounding box center [365, 313] width 76 height 11
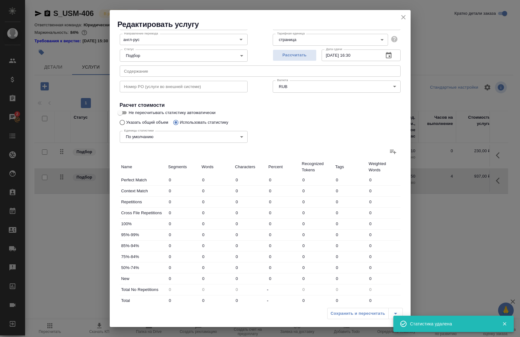
scroll to position [90, 0]
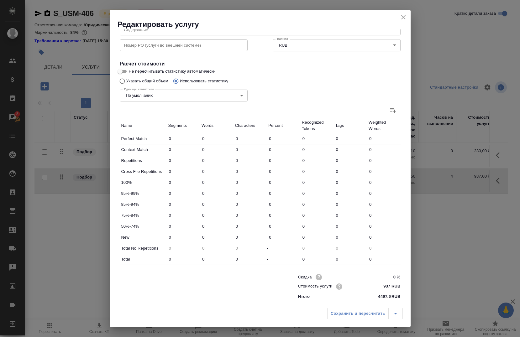
click at [344, 315] on div "Сохранить и пересчитать" at bounding box center [365, 313] width 76 height 11
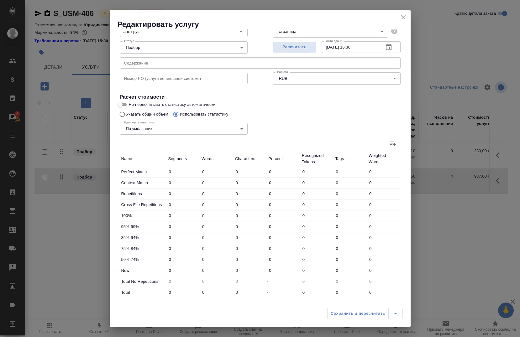
scroll to position [0, 0]
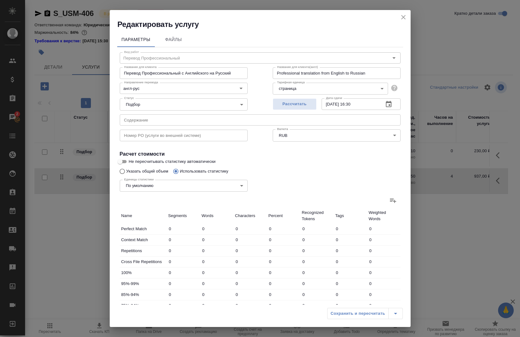
drag, startPoint x: 149, startPoint y: 173, endPoint x: 153, endPoint y: 177, distance: 5.8
click at [149, 174] on div "Единицы статистики По умолчанию default Единицы статистики" at bounding box center [183, 185] width 153 height 41
click at [121, 172] on input "Указать общий объем" at bounding box center [121, 172] width 10 height 12
radio input "true"
radio input "false"
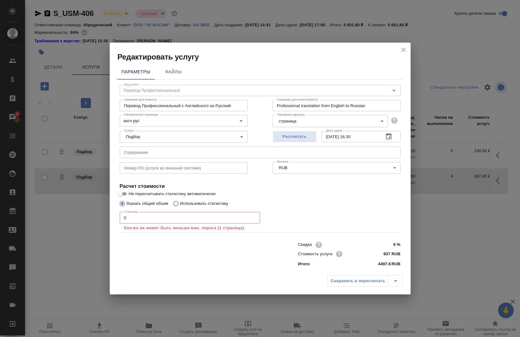
click at [149, 216] on input "0" at bounding box center [190, 217] width 140 height 11
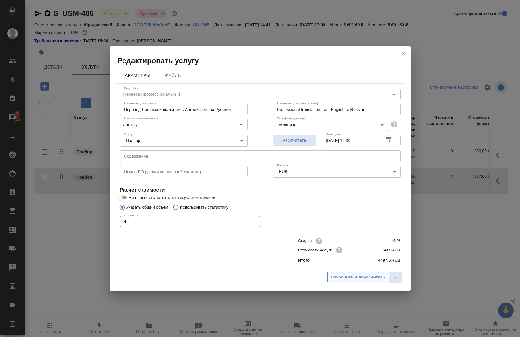
type input "4"
click at [339, 278] on span "Сохранить и пересчитать" at bounding box center [358, 277] width 55 height 7
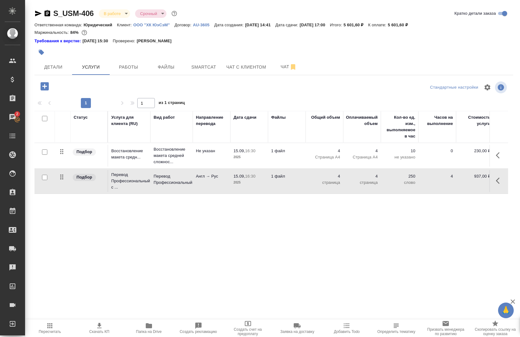
click at [496, 155] on icon "button" at bounding box center [500, 156] width 8 height 8
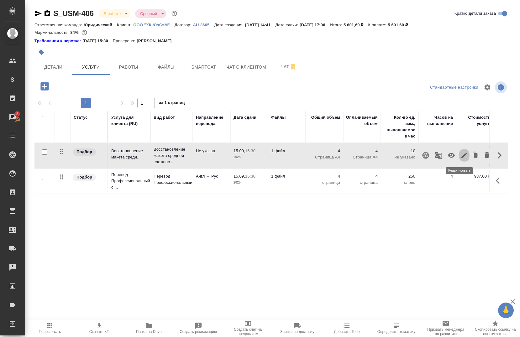
click at [461, 157] on icon "button" at bounding box center [465, 156] width 8 height 8
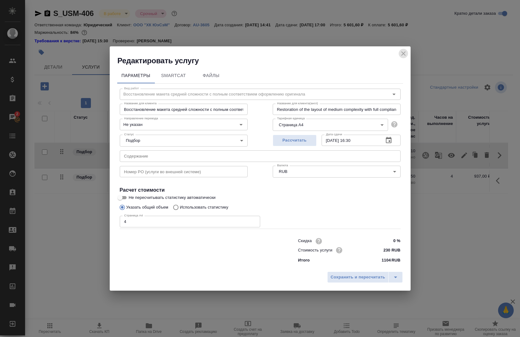
click at [404, 54] on icon "close" at bounding box center [404, 54] width 8 height 8
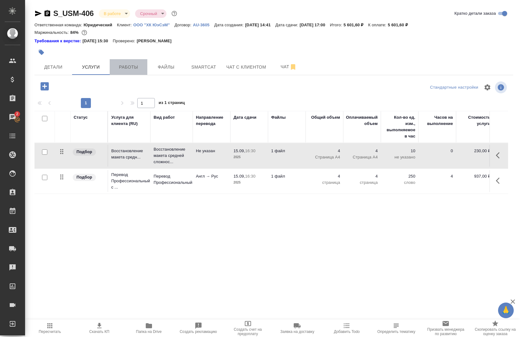
click at [139, 71] on span "Работы" at bounding box center [128, 67] width 30 height 8
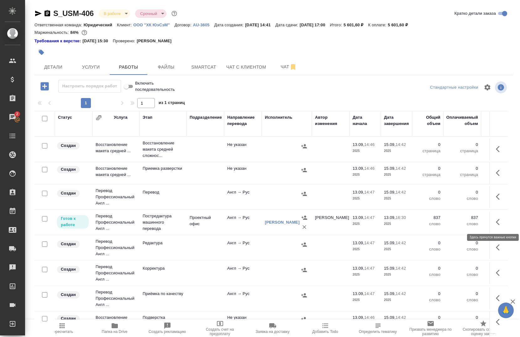
click at [496, 224] on icon "button" at bounding box center [498, 222] width 4 height 6
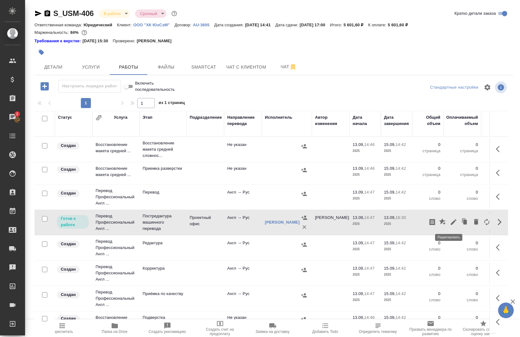
click at [450, 225] on icon "button" at bounding box center [454, 223] width 8 height 8
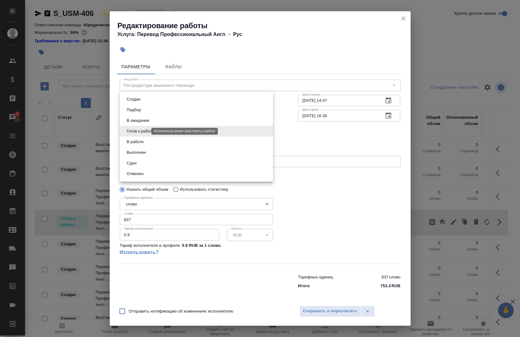
click at [146, 133] on body "🙏 .cls-1 fill:#fff; AWATERA Chernova Anna Клиенты Спецификации Заказы 2 Чаты To…" at bounding box center [260, 168] width 520 height 337
click at [146, 141] on li "В работе" at bounding box center [196, 142] width 153 height 11
type input "inProgress"
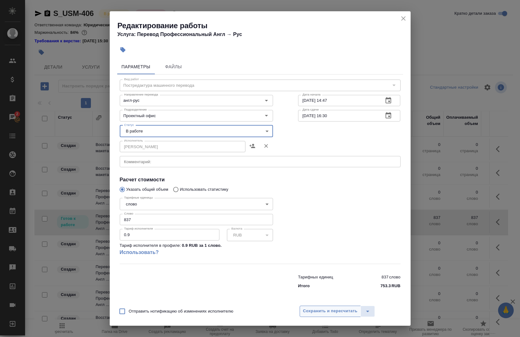
click at [316, 312] on span "Сохранить и пересчитать" at bounding box center [330, 311] width 55 height 7
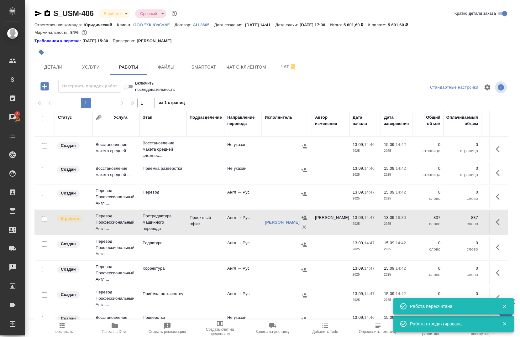
drag, startPoint x: 46, startPoint y: 120, endPoint x: 47, endPoint y: 135, distance: 15.1
click at [46, 120] on input "checkbox" at bounding box center [44, 118] width 5 height 5
checkbox input "true"
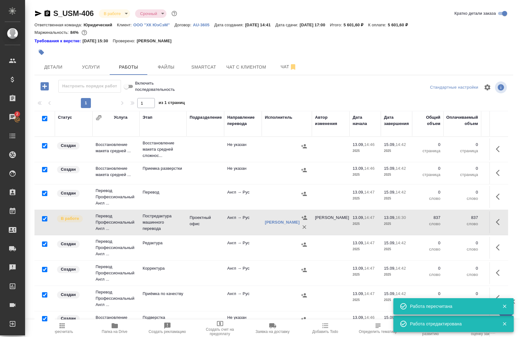
checkbox input "true"
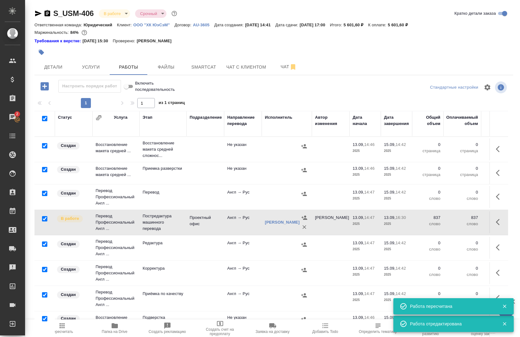
checkbox input "true"
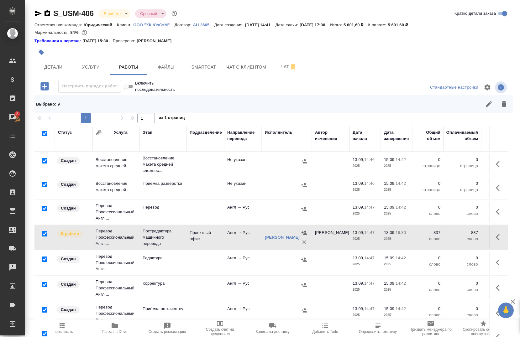
click at [44, 235] on input "checkbox" at bounding box center [44, 233] width 5 height 5
checkbox input "false"
click at [504, 107] on button "button" at bounding box center [504, 104] width 15 height 15
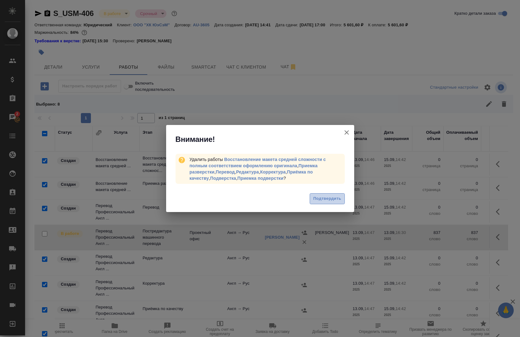
click at [318, 199] on span "Подтвердить" at bounding box center [327, 198] width 28 height 7
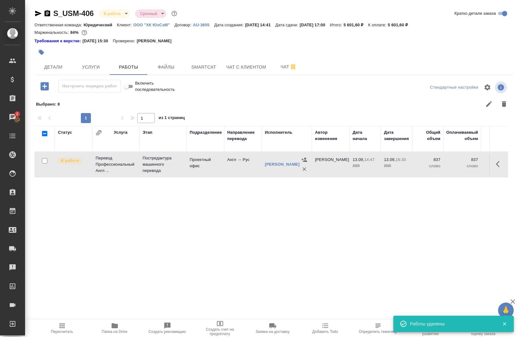
click at [111, 229] on div "Статус Услуга Этап Подразделение Направление перевода Исполнитель Автор изменен…" at bounding box center [271, 283] width 474 height 314
click at [209, 73] on button "Smartcat" at bounding box center [204, 67] width 38 height 16
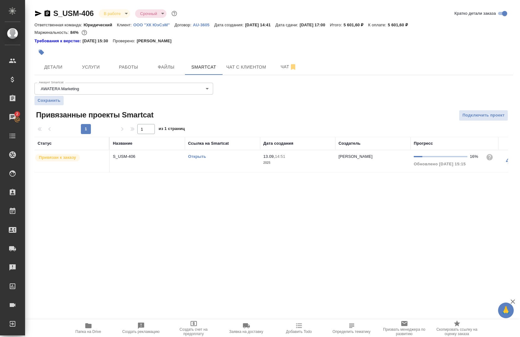
click at [197, 157] on link "Открыть" at bounding box center [197, 156] width 18 height 5
click at [47, 16] on icon "button" at bounding box center [48, 13] width 6 height 6
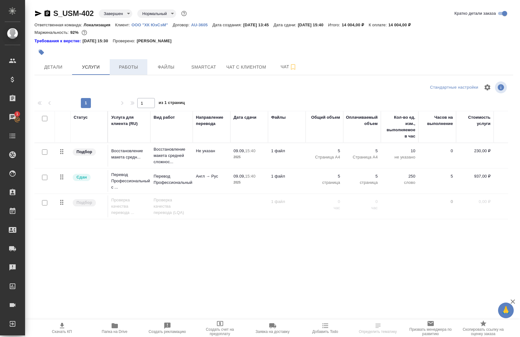
click at [141, 67] on span "Работы" at bounding box center [128, 67] width 30 height 8
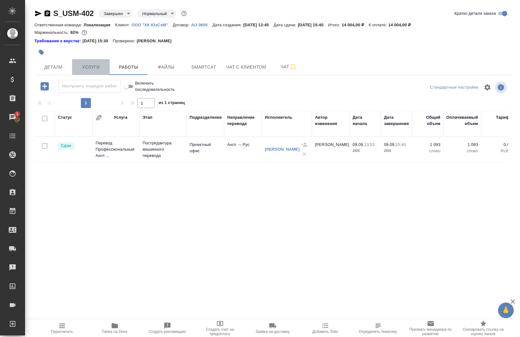
click at [93, 64] on span "Услуги" at bounding box center [91, 67] width 30 height 8
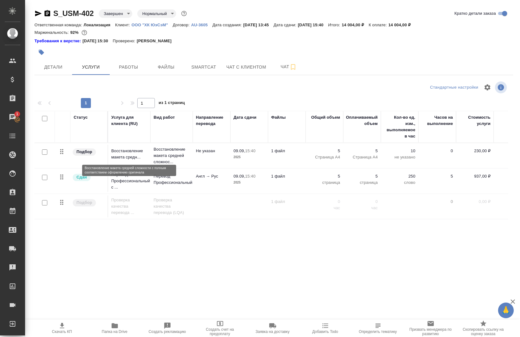
click at [123, 155] on p "Восстановление макета средн..." at bounding box center [129, 154] width 36 height 13
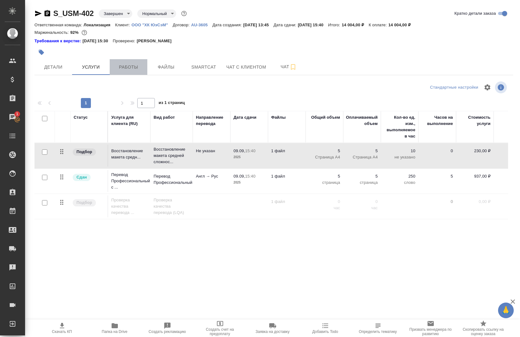
click at [130, 72] on button "Работы" at bounding box center [129, 67] width 38 height 16
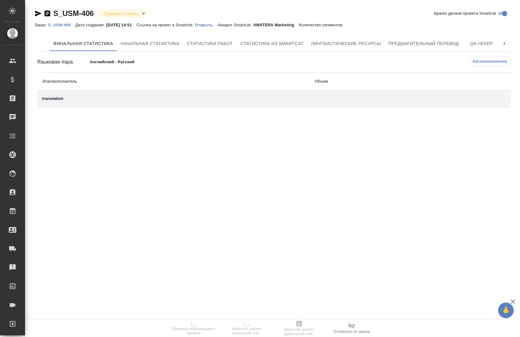
click at [57, 26] on p "S_USM-406" at bounding box center [61, 25] width 27 height 5
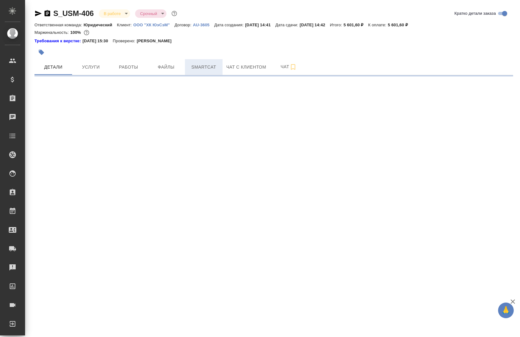
select select "RU"
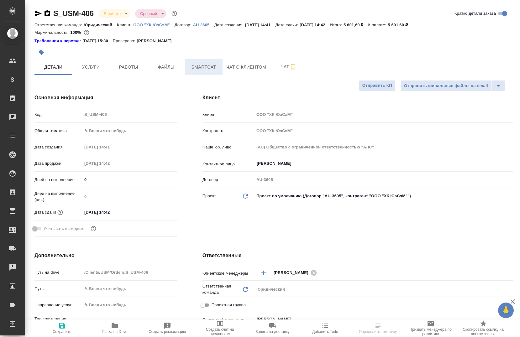
type textarea "x"
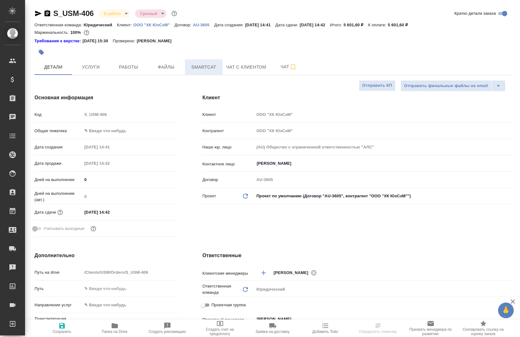
type textarea "x"
click at [196, 70] on span "Smartcat" at bounding box center [204, 67] width 30 height 8
type textarea "x"
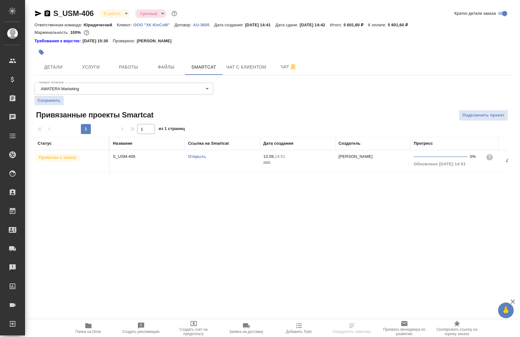
click at [197, 154] on div "Открыть" at bounding box center [222, 157] width 69 height 6
click at [196, 156] on link "Открыть" at bounding box center [197, 156] width 18 height 5
click at [94, 70] on span "Услуги" at bounding box center [91, 67] width 30 height 8
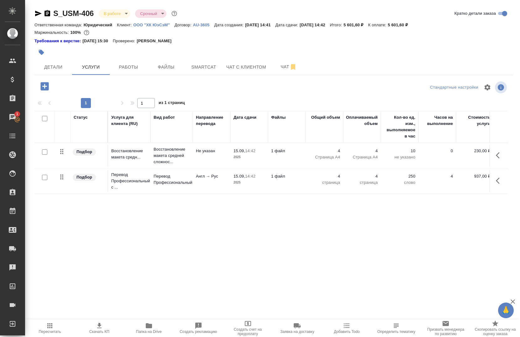
click at [495, 181] on button "button" at bounding box center [499, 180] width 15 height 15
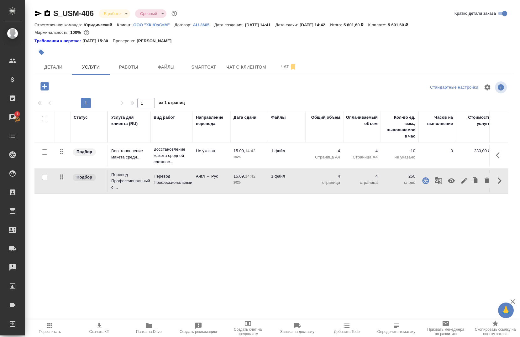
click at [435, 185] on button "button" at bounding box center [438, 180] width 15 height 15
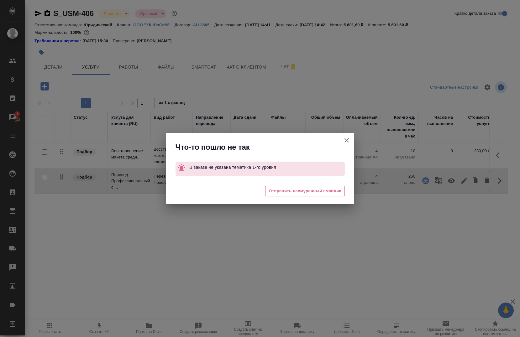
click at [351, 141] on button "Кратко детали заказа" at bounding box center [346, 140] width 15 height 15
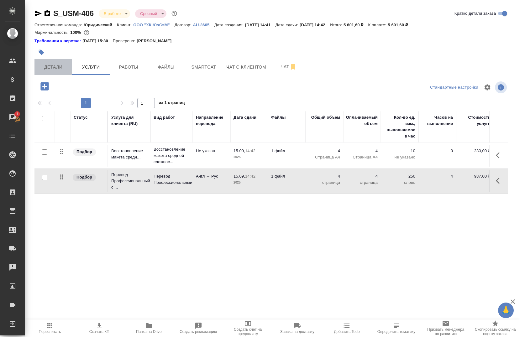
click at [56, 66] on span "Детали" at bounding box center [53, 67] width 30 height 8
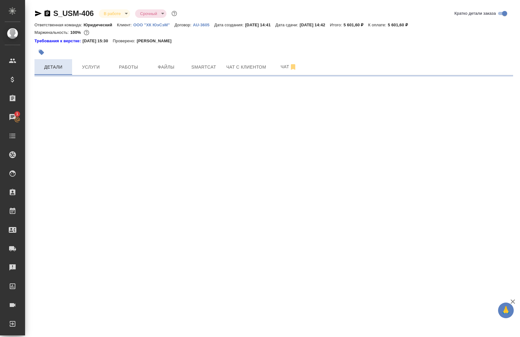
select select "RU"
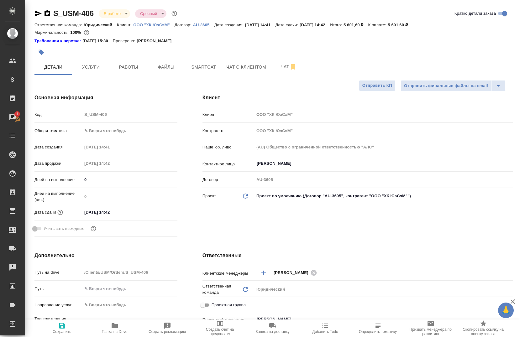
click at [95, 129] on body "🙏 .cls-1 fill:#fff; AWATERA Chernova Anna Клиенты Спецификации Заказы 1 Чаты To…" at bounding box center [260, 168] width 520 height 337
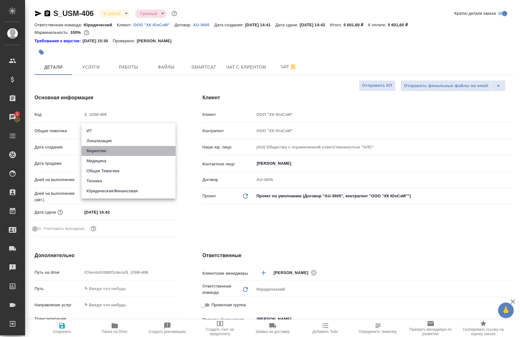
click at [112, 151] on li "Маркетинг" at bounding box center [129, 151] width 94 height 10
type input "marketing"
type textarea "x"
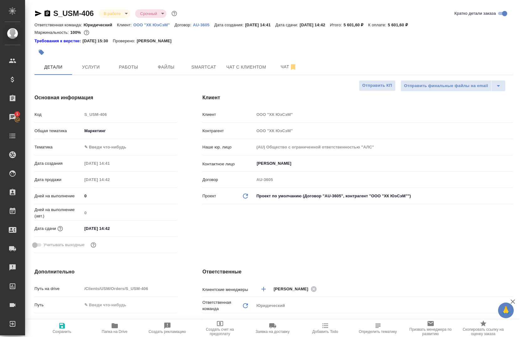
click at [108, 147] on body "🙏 .cls-1 fill:#fff; AWATERA Chernova Anna Клиенты Спецификации Заказы 1 Чаты To…" at bounding box center [260, 168] width 520 height 337
click at [112, 155] on li "Маркетинг" at bounding box center [129, 157] width 94 height 10
type textarea "x"
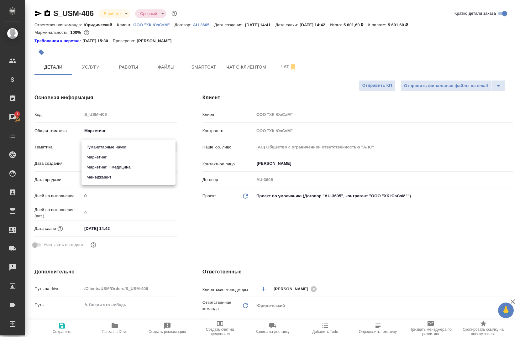
type input "5a8b8b956a9677013d343d63"
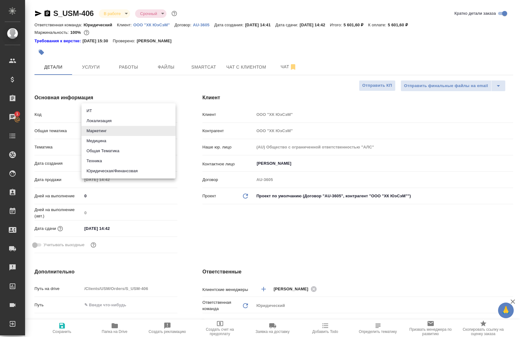
click at [110, 132] on body "🙏 .cls-1 fill:#fff; AWATERA Chernova Anna Клиенты Спецификации Заказы 1 Чаты To…" at bounding box center [260, 168] width 520 height 337
click at [110, 132] on li "Маркетинг" at bounding box center [129, 131] width 94 height 10
type textarea "x"
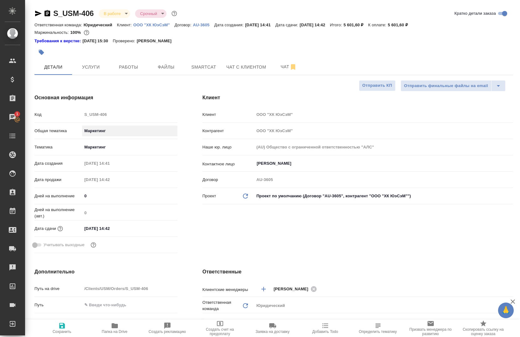
type textarea "x"
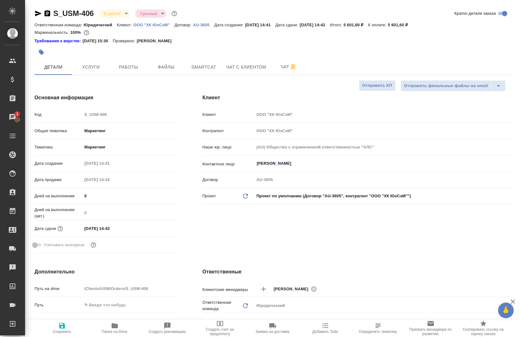
type textarea "x"
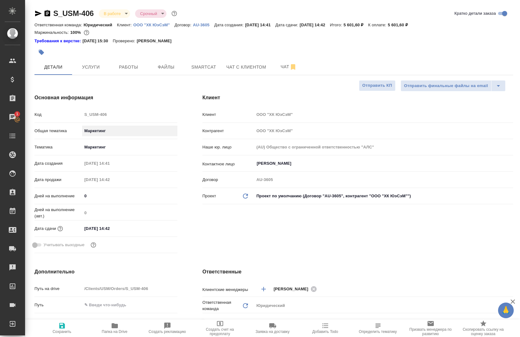
type textarea "x"
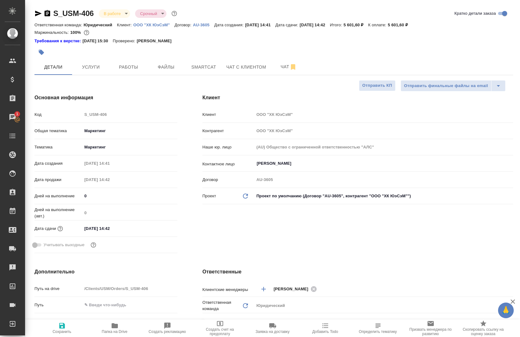
click at [67, 323] on span "Сохранить" at bounding box center [62, 328] width 45 height 12
type textarea "x"
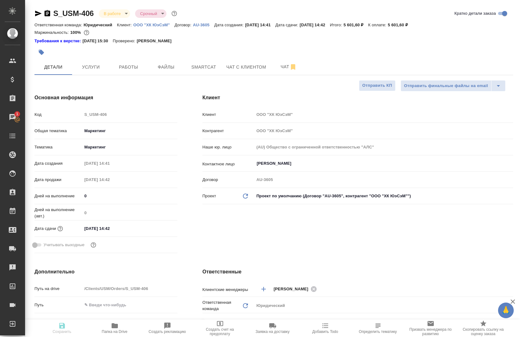
type textarea "x"
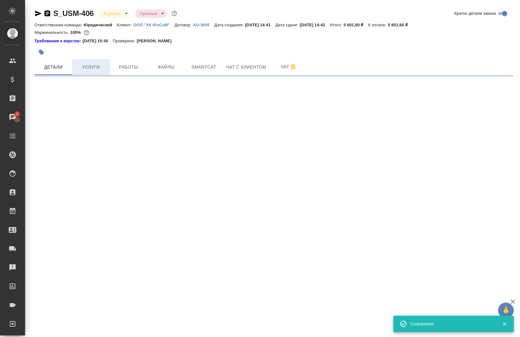
select select "RU"
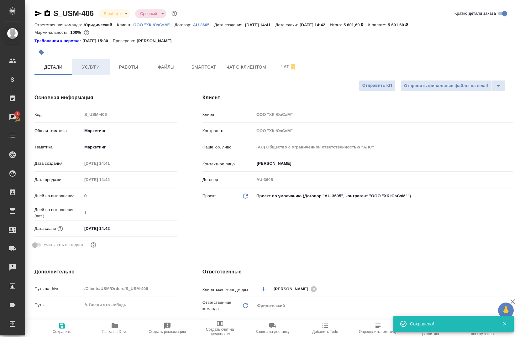
type textarea "x"
click at [87, 70] on span "Услуги" at bounding box center [91, 67] width 30 height 8
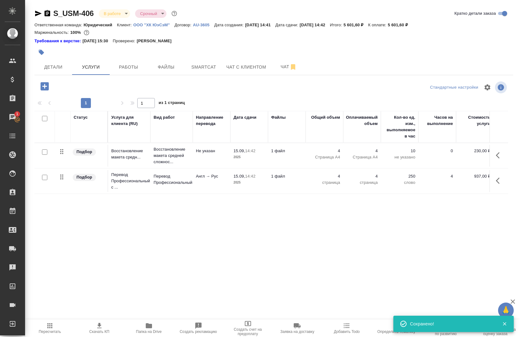
click at [496, 180] on button "button" at bounding box center [499, 180] width 15 height 15
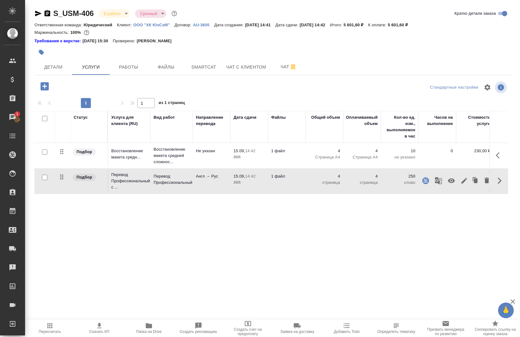
click at [439, 182] on icon "button" at bounding box center [439, 181] width 8 height 8
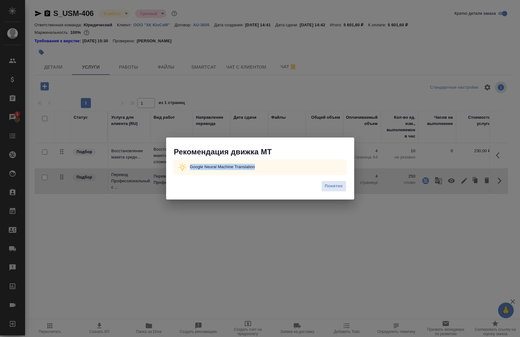
drag, startPoint x: 258, startPoint y: 165, endPoint x: 188, endPoint y: 168, distance: 69.6
click at [188, 168] on div "Google Neural Machine Translation" at bounding box center [260, 168] width 173 height 16
copy p "Google Neural Machine Translation"
click at [337, 191] on button "Понятно" at bounding box center [333, 186] width 25 height 11
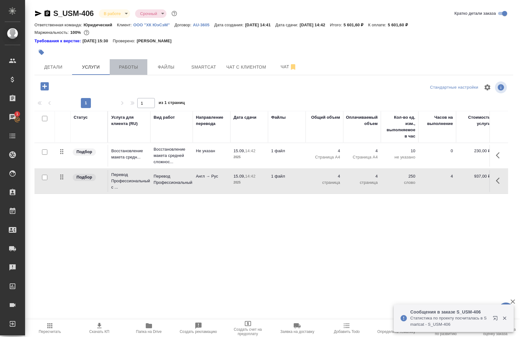
click at [112, 68] on button "Работы" at bounding box center [129, 67] width 38 height 16
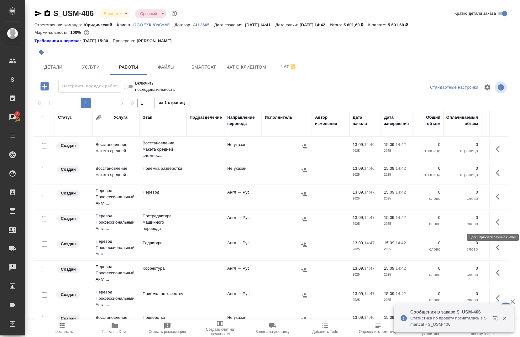
click at [496, 223] on icon "button" at bounding box center [500, 223] width 8 height 8
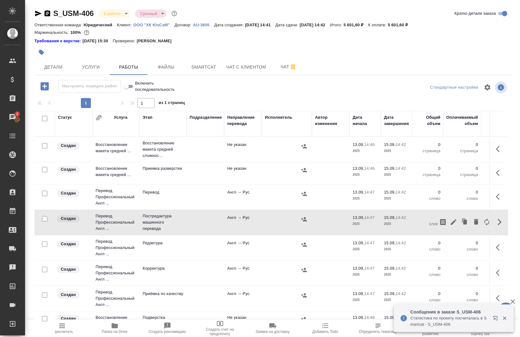
click at [454, 226] on div at bounding box center [465, 222] width 55 height 15
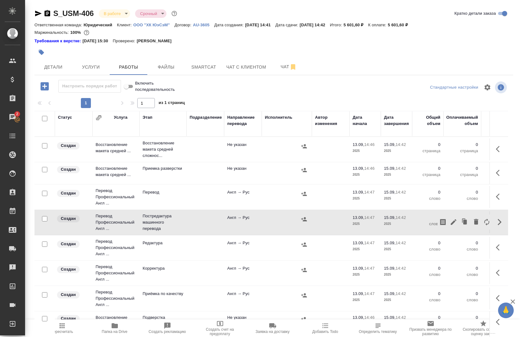
click at [451, 224] on icon "button" at bounding box center [454, 222] width 6 height 6
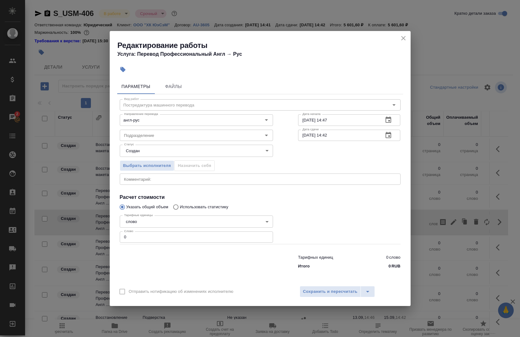
click at [127, 232] on input "0" at bounding box center [196, 237] width 153 height 11
type input "837"
click at [340, 135] on input "15.09.2025 14:42" at bounding box center [338, 135] width 81 height 11
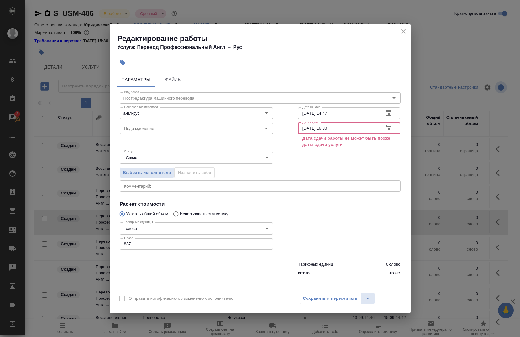
click at [306, 130] on input "[DATE] 16:30" at bounding box center [338, 128] width 81 height 11
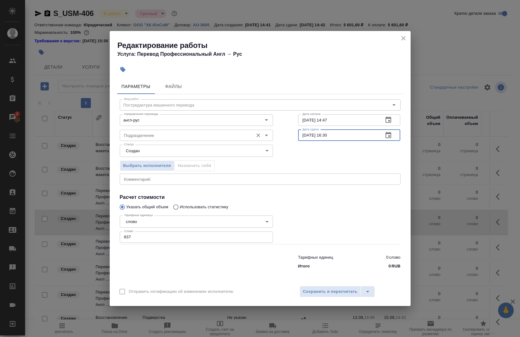
type input "[DATE] 16:30"
click at [149, 135] on input "Подразделение" at bounding box center [186, 136] width 129 height 8
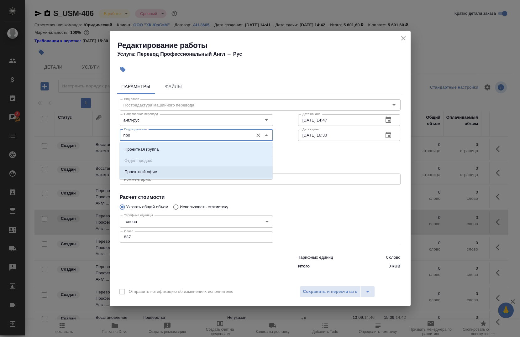
click at [150, 174] on p "Проектный офис" at bounding box center [140, 172] width 33 height 6
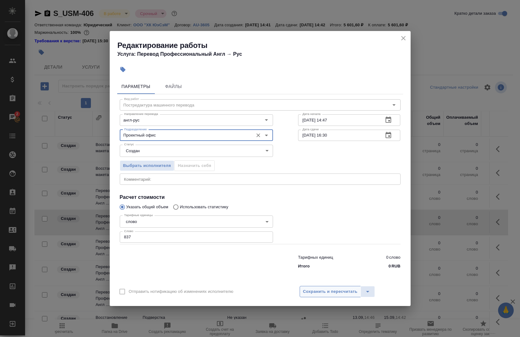
type input "Проектный офис"
click at [313, 289] on span "Сохранить и пересчитать" at bounding box center [330, 291] width 55 height 7
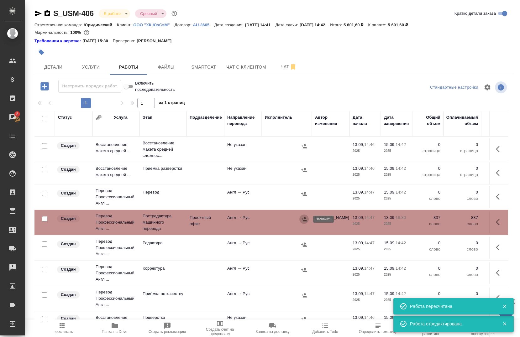
click at [303, 219] on icon "button" at bounding box center [304, 219] width 6 height 4
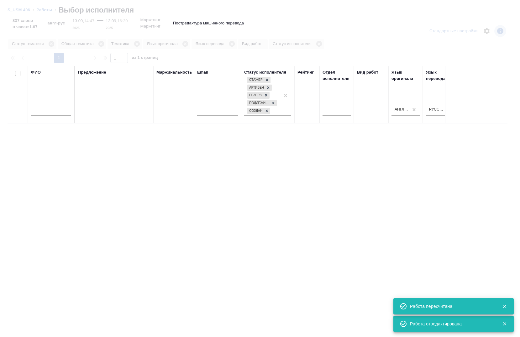
click at [55, 112] on input "text" at bounding box center [51, 112] width 40 height 8
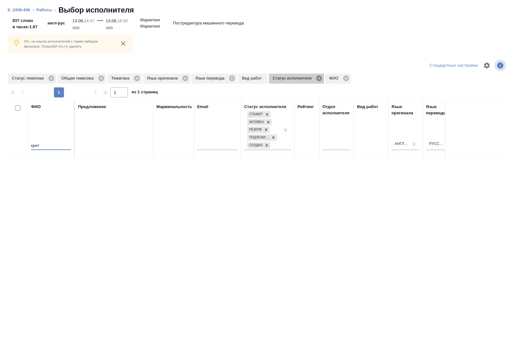
click at [320, 80] on icon at bounding box center [319, 79] width 6 height 6
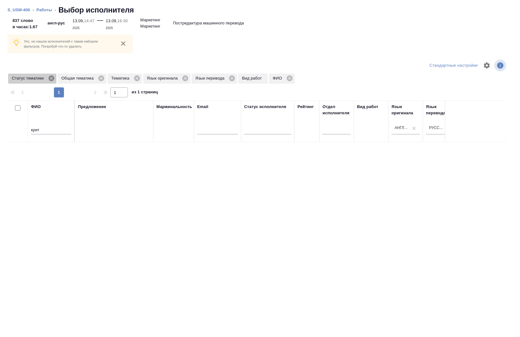
click at [54, 79] on icon at bounding box center [51, 79] width 6 height 6
click at [54, 79] on icon at bounding box center [52, 79] width 6 height 6
click at [39, 80] on icon at bounding box center [37, 78] width 7 height 7
click at [42, 128] on input "крит" at bounding box center [51, 131] width 40 height 8
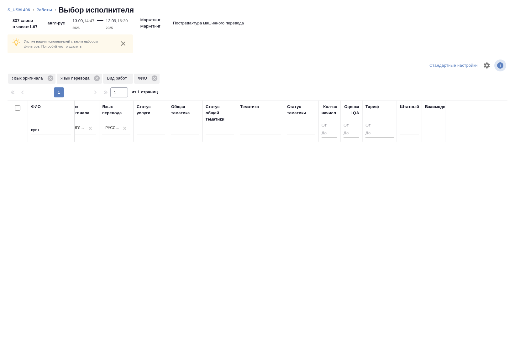
scroll to position [0, 411]
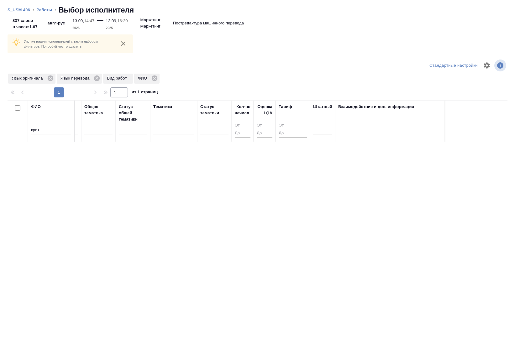
click at [323, 131] on div at bounding box center [322, 128] width 19 height 9
click at [327, 156] on div "Да" at bounding box center [360, 159] width 94 height 11
click at [63, 130] on input "крит" at bounding box center [51, 131] width 40 height 8
type input "к"
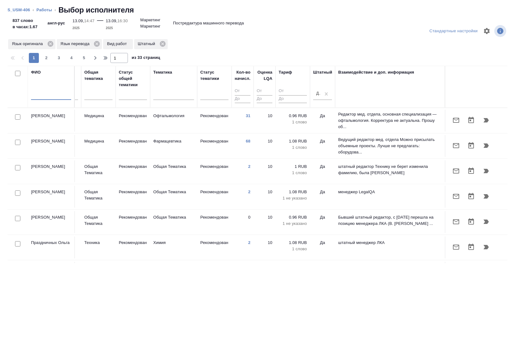
click at [46, 92] on input "text" at bounding box center [51, 96] width 40 height 8
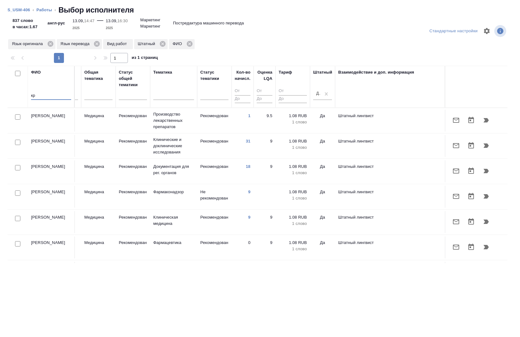
type input "к"
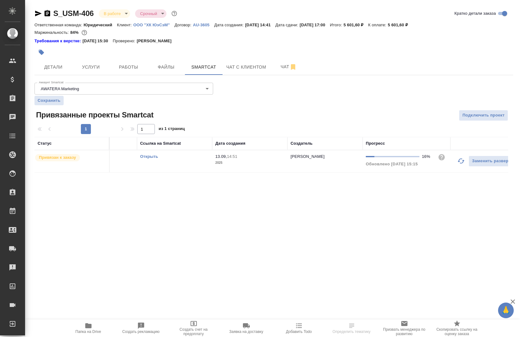
scroll to position [0, 50]
click at [455, 161] on icon "button" at bounding box center [459, 161] width 8 height 8
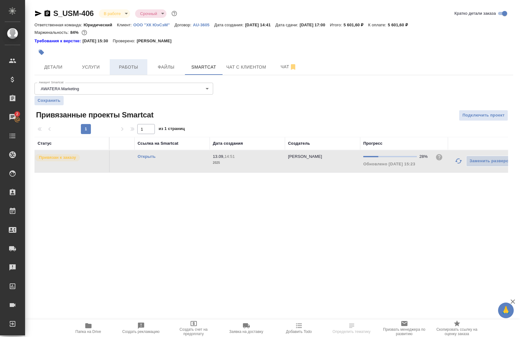
click at [127, 63] on button "Работы" at bounding box center [129, 67] width 38 height 16
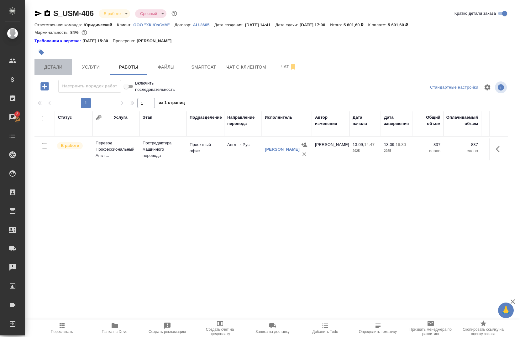
click at [65, 69] on span "Детали" at bounding box center [53, 67] width 30 height 8
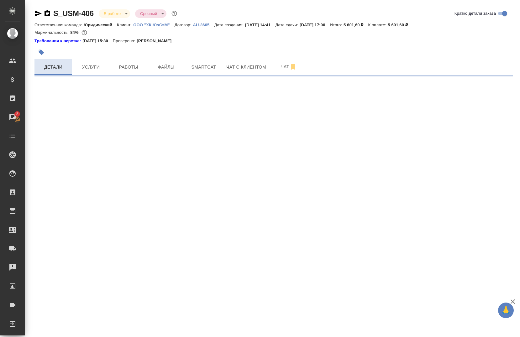
select select "RU"
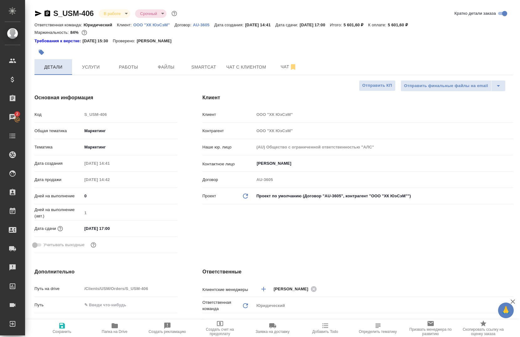
type textarea "x"
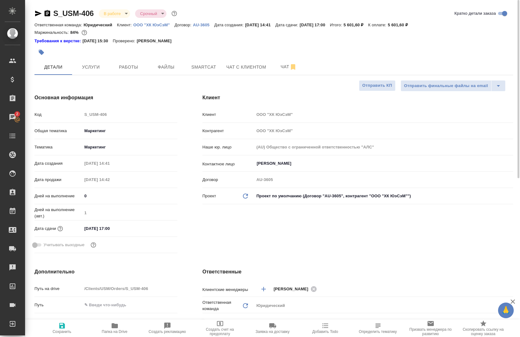
type textarea "x"
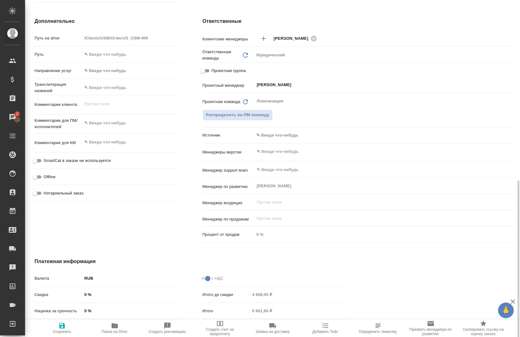
scroll to position [282, 0]
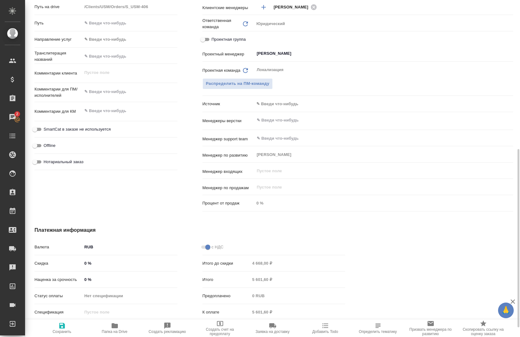
click at [85, 278] on input "0 %" at bounding box center [129, 279] width 95 height 9
type input "10 %"
type textarea "x"
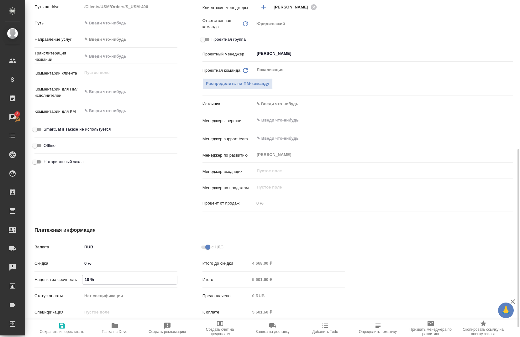
type textarea "x"
type input "100 %"
click at [62, 325] on icon "button" at bounding box center [62, 326] width 8 height 8
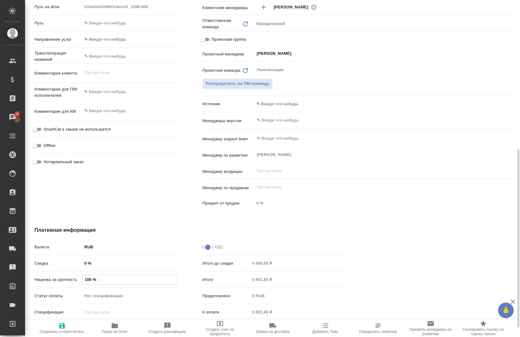
type textarea "x"
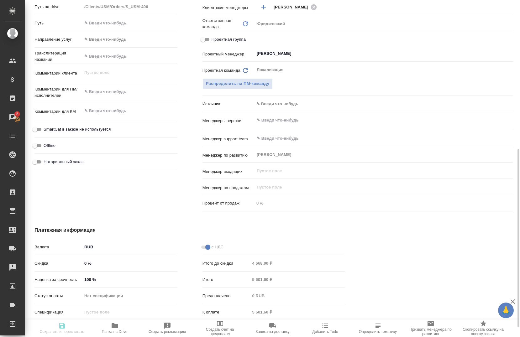
type textarea "x"
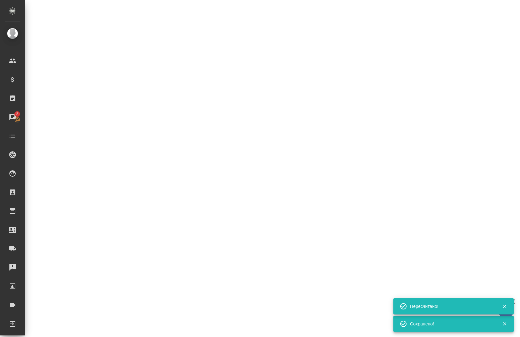
select select "RU"
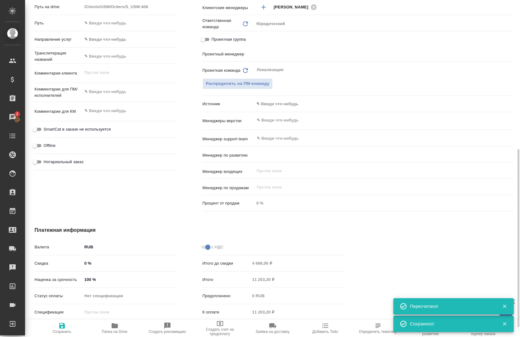
type textarea "x"
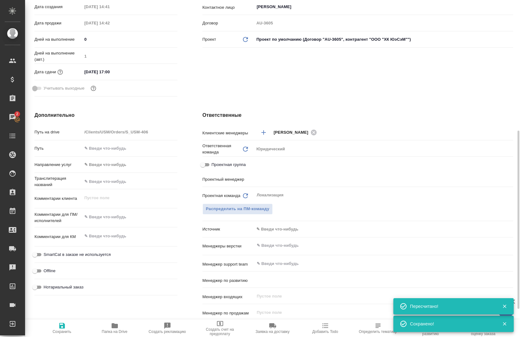
type input "[PERSON_NAME]"
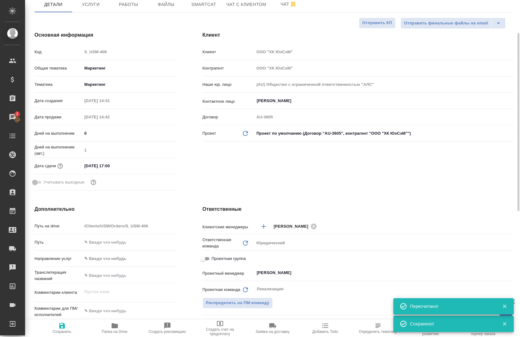
scroll to position [0, 0]
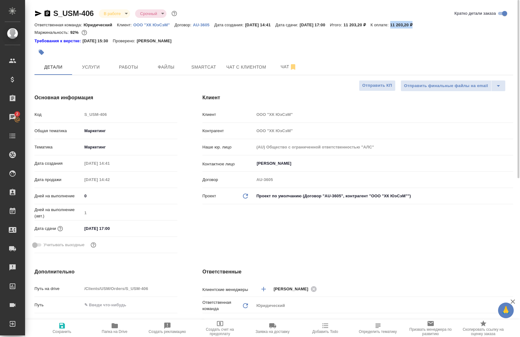
drag, startPoint x: 427, startPoint y: 25, endPoint x: 407, endPoint y: 26, distance: 20.4
click at [407, 26] on p "11 203,20 ₽" at bounding box center [403, 25] width 27 height 5
copy p "11 203,20 ₽"
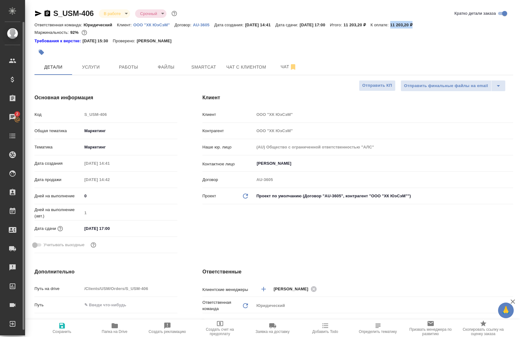
type textarea "x"
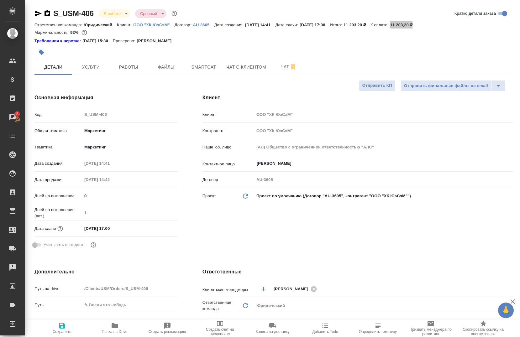
type textarea "x"
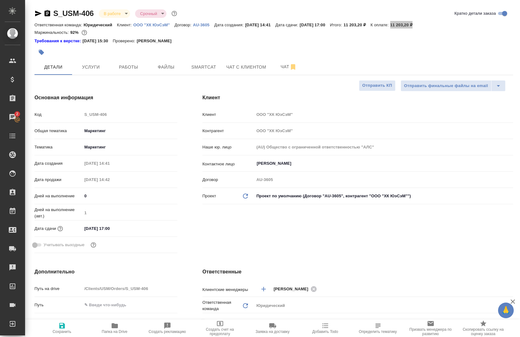
type textarea "x"
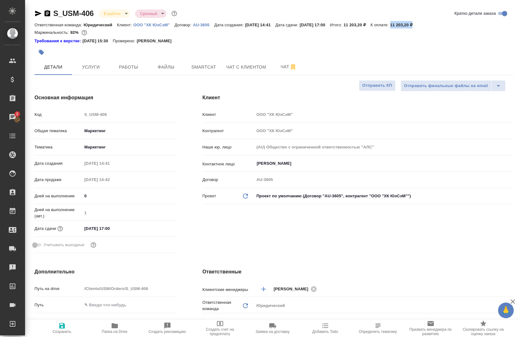
type textarea "x"
click at [136, 71] on button "Работы" at bounding box center [129, 67] width 38 height 16
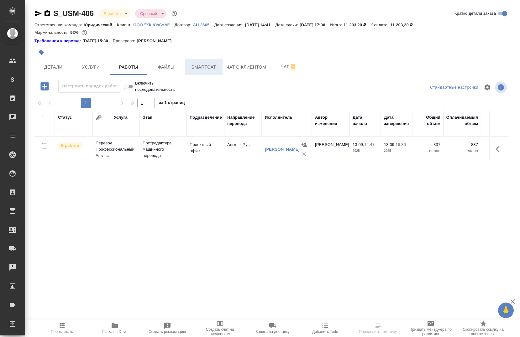
click at [204, 67] on span "Smartcat" at bounding box center [204, 67] width 30 height 8
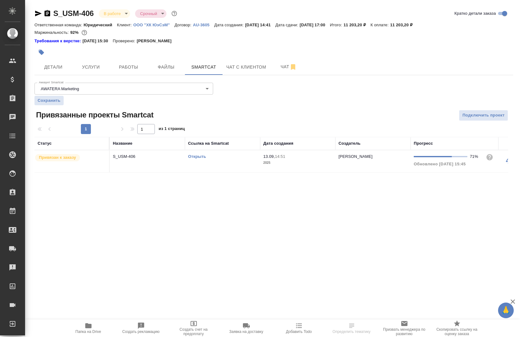
scroll to position [0, 50]
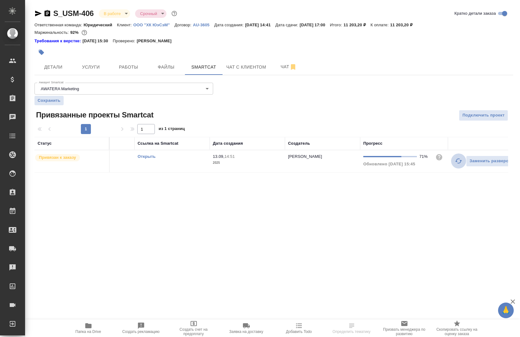
click at [456, 162] on icon "button" at bounding box center [458, 161] width 7 height 5
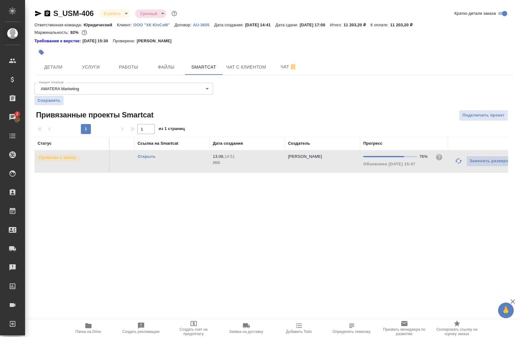
click at [459, 162] on icon "button" at bounding box center [459, 161] width 8 height 8
click at [444, 166] on button "button" at bounding box center [445, 161] width 15 height 15
click at [139, 157] on link "Открыть" at bounding box center [133, 156] width 18 height 5
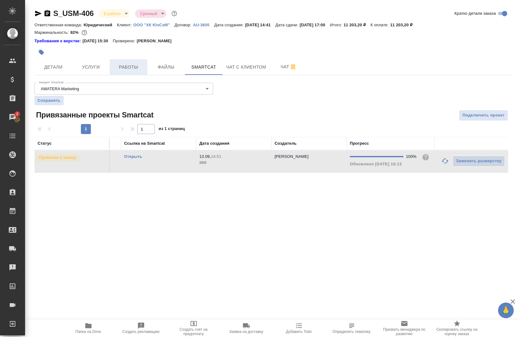
click at [129, 69] on span "Работы" at bounding box center [128, 67] width 30 height 8
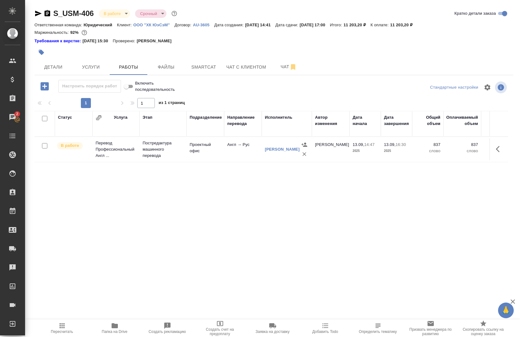
click at [492, 150] on button "button" at bounding box center [499, 149] width 15 height 15
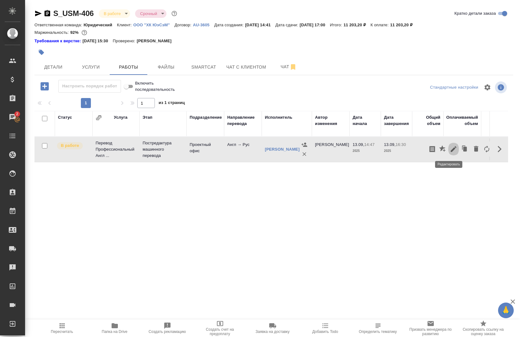
click at [451, 151] on icon "button" at bounding box center [454, 149] width 8 height 8
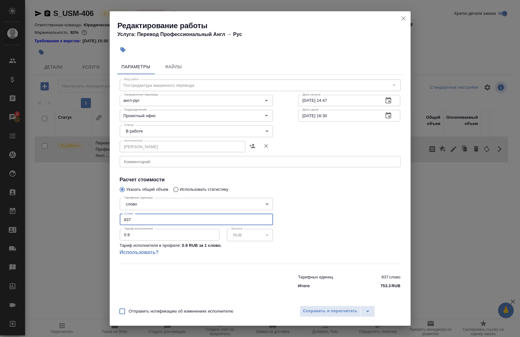
click at [139, 219] on input "837" at bounding box center [196, 219] width 153 height 11
type input "855"
click at [322, 311] on span "Сохранить и пересчитать" at bounding box center [330, 311] width 55 height 7
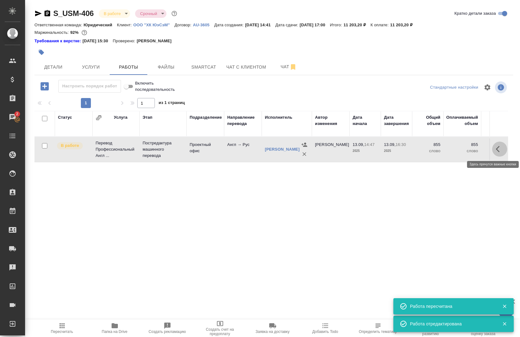
click at [496, 148] on icon "button" at bounding box center [500, 149] width 8 height 8
click at [450, 152] on icon "button" at bounding box center [454, 149] width 8 height 8
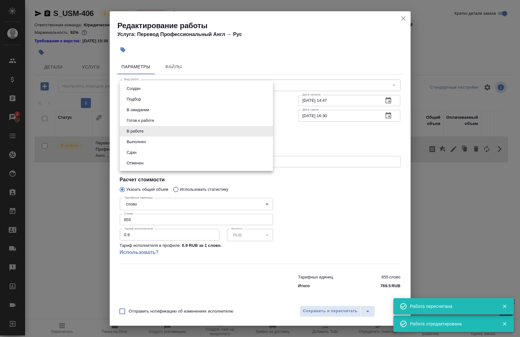
click at [176, 132] on body "🙏 .cls-1 fill:#fff; AWATERA [PERSON_NAME] Спецификации Заказы 2 Чаты Todo Проек…" at bounding box center [260, 168] width 520 height 337
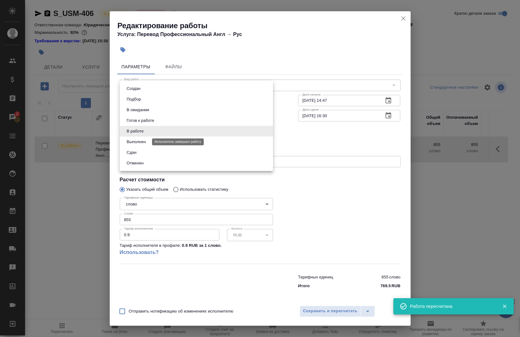
click at [143, 140] on button "Выполнен" at bounding box center [136, 142] width 23 height 7
type input "completed"
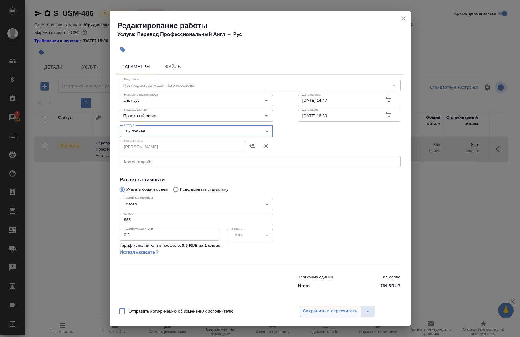
click at [327, 309] on span "Сохранить и пересчитать" at bounding box center [330, 311] width 55 height 7
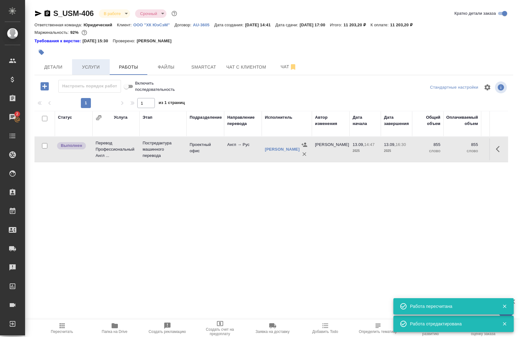
click at [97, 68] on span "Услуги" at bounding box center [91, 67] width 30 height 8
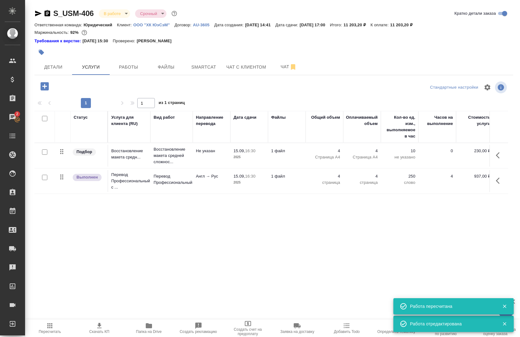
click at [504, 179] on button "button" at bounding box center [499, 180] width 15 height 15
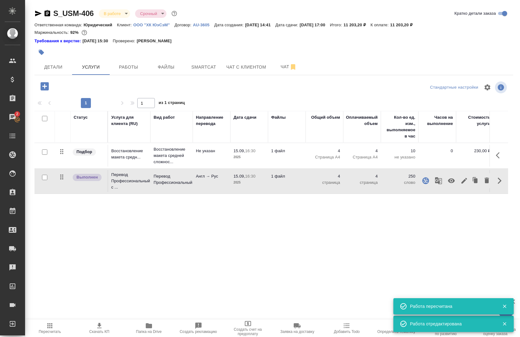
click at [463, 182] on icon "button" at bounding box center [465, 181] width 6 height 6
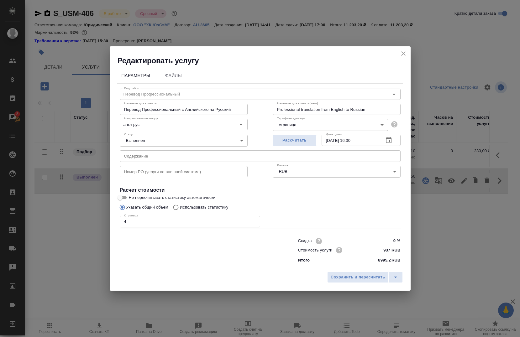
click at [144, 221] on input "4" at bounding box center [190, 221] width 140 height 11
type input "5"
click at [344, 275] on span "Сохранить и пересчитать" at bounding box center [358, 277] width 55 height 7
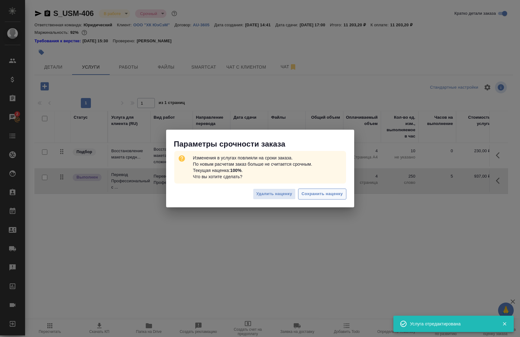
click at [313, 195] on span "Сохранить наценку" at bounding box center [322, 194] width 41 height 7
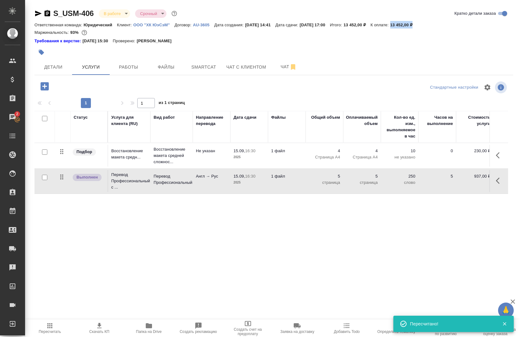
drag, startPoint x: 430, startPoint y: 24, endPoint x: 408, endPoint y: 25, distance: 22.0
click at [408, 25] on p "13 452,00 ₽" at bounding box center [403, 25] width 27 height 5
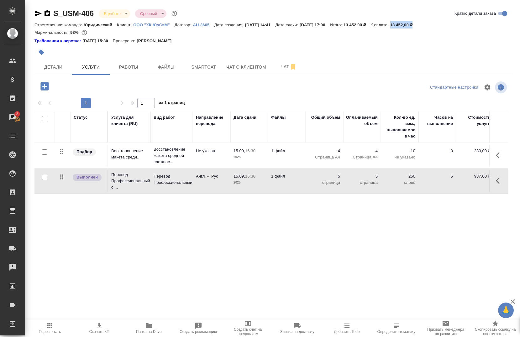
copy p "13 452,00 ₽"
click at [112, 15] on body "🙏 .cls-1 fill:#fff; AWATERA [PERSON_NAME] Спецификации Заказы 2 Чаты Todo Проек…" at bounding box center [260, 168] width 520 height 337
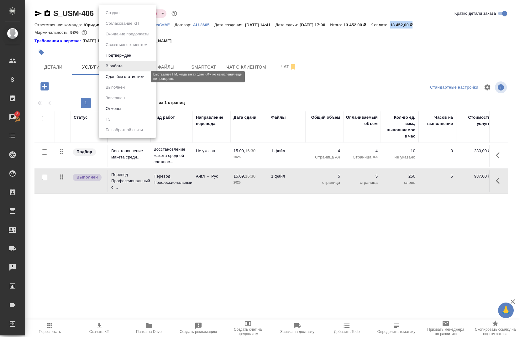
click at [127, 79] on button "Сдан без статистики" at bounding box center [125, 76] width 43 height 7
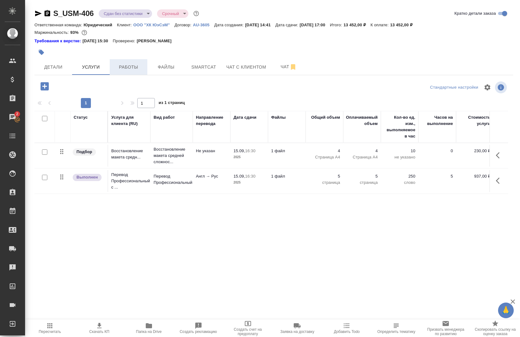
click at [120, 73] on button "Работы" at bounding box center [129, 67] width 38 height 16
